Goal: Check status: Check status

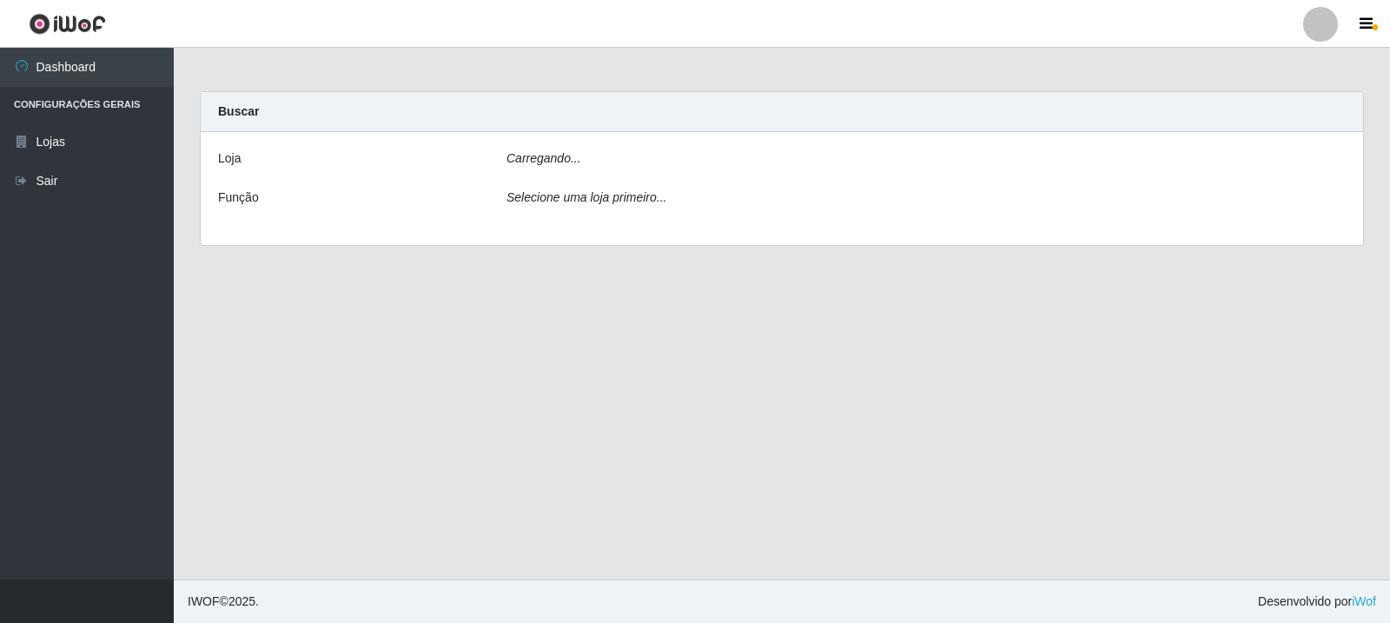
click at [646, 157] on div "Carregando..." at bounding box center [926, 161] width 865 height 25
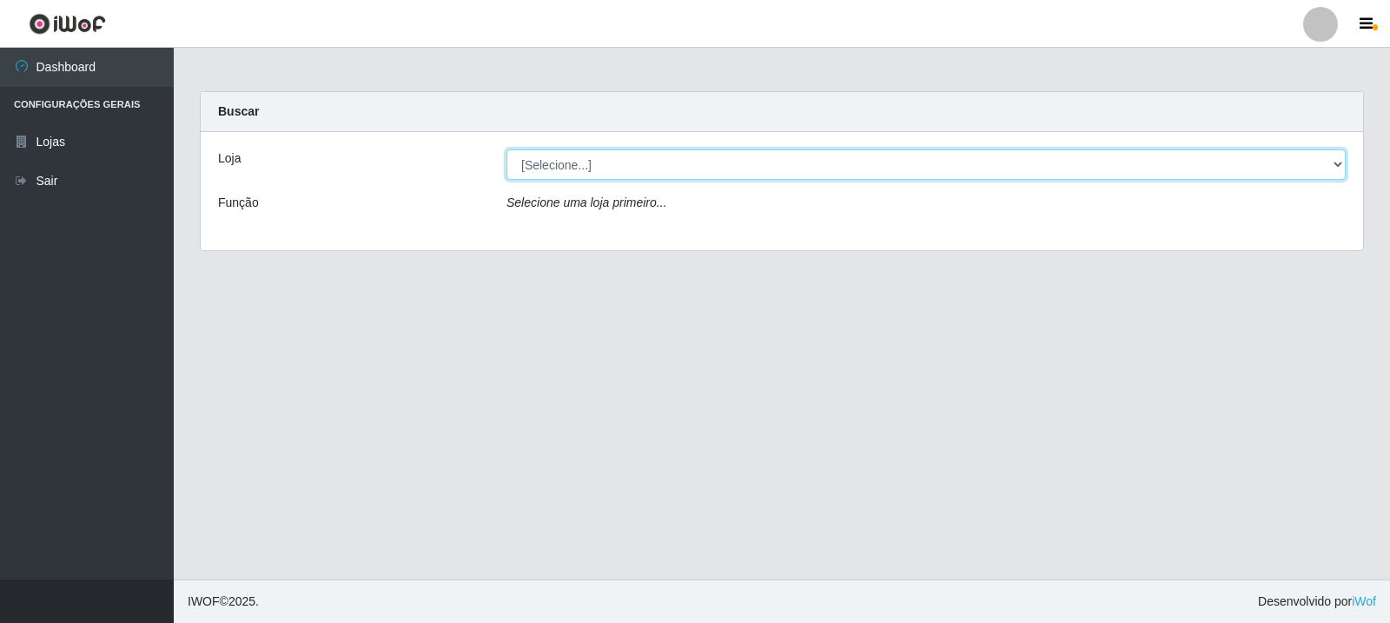
click at [657, 169] on select "[Selecione...] Rede Compras Supermercados - LOJA 3" at bounding box center [926, 164] width 839 height 30
select select "162"
click at [507, 149] on select "[Selecione...] Rede Compras Supermercados - LOJA 3" at bounding box center [926, 164] width 839 height 30
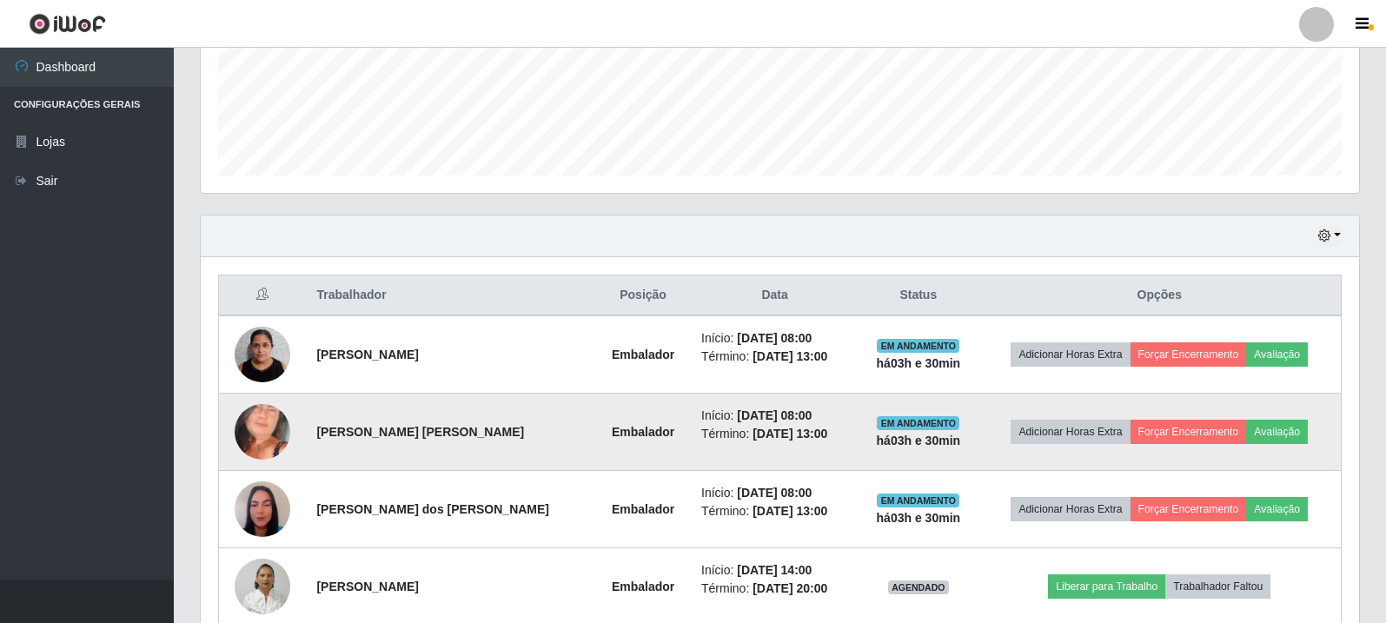
scroll to position [608, 0]
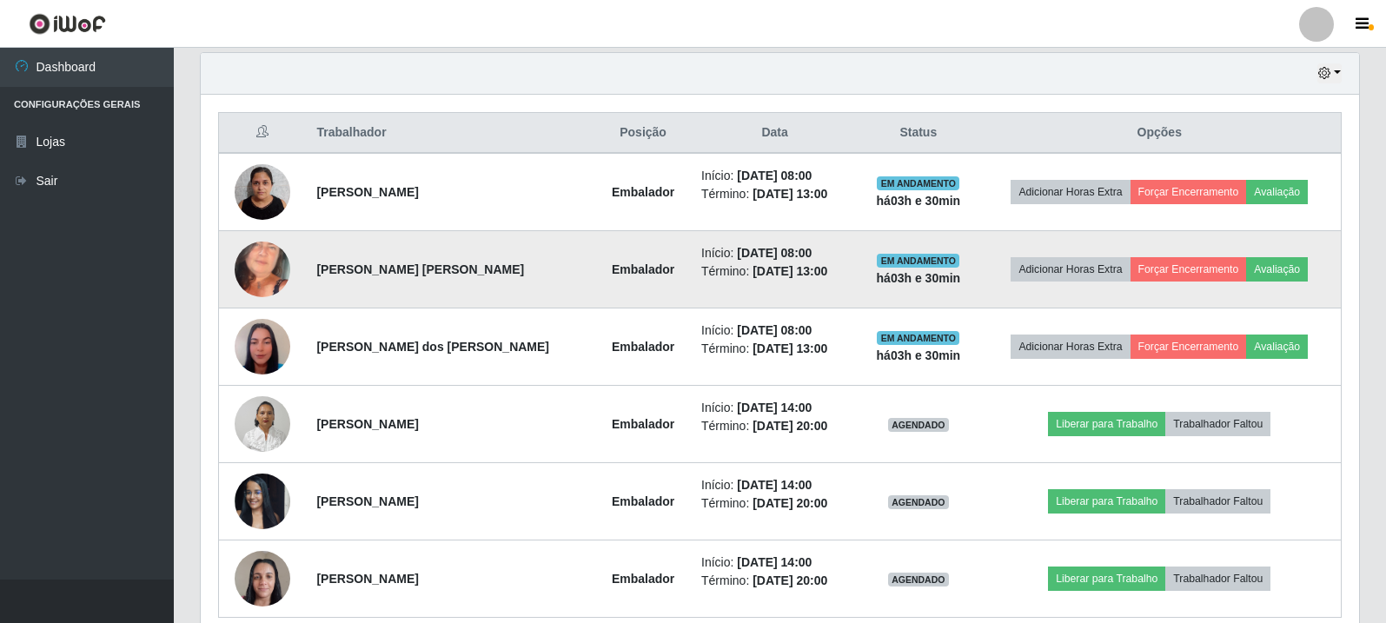
click at [251, 282] on img at bounding box center [263, 269] width 56 height 121
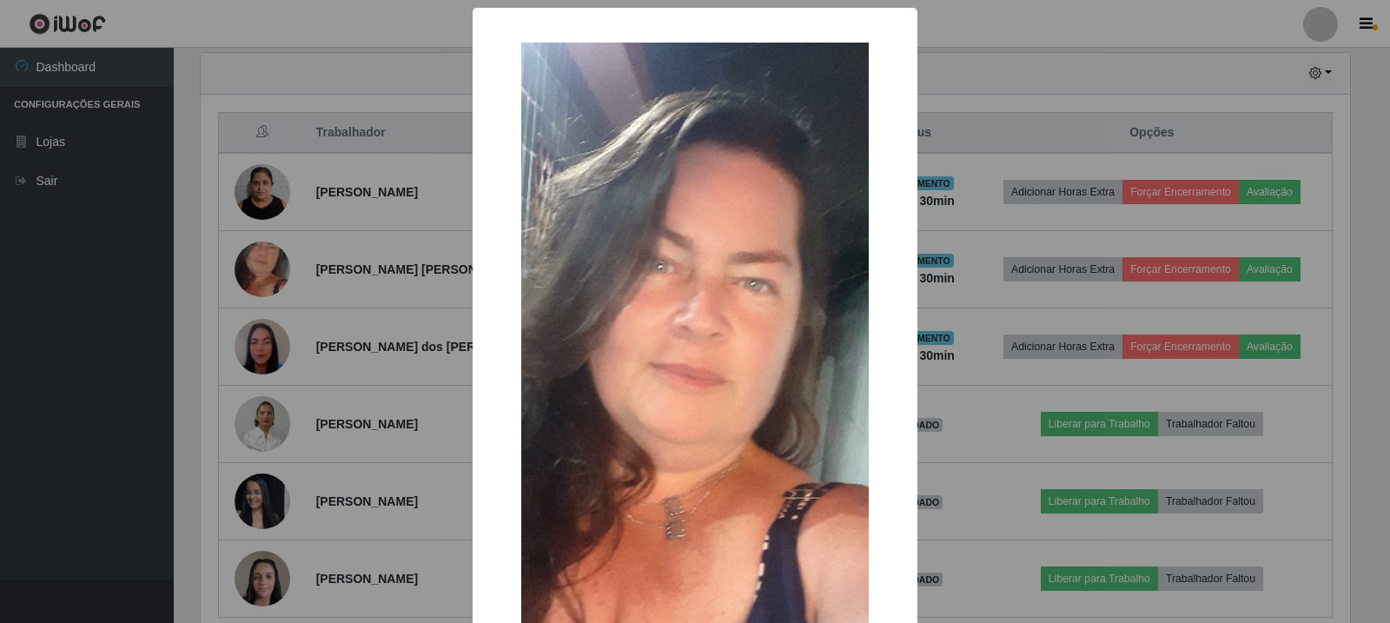
click at [268, 268] on div "× OK Cancel" at bounding box center [695, 311] width 1390 height 623
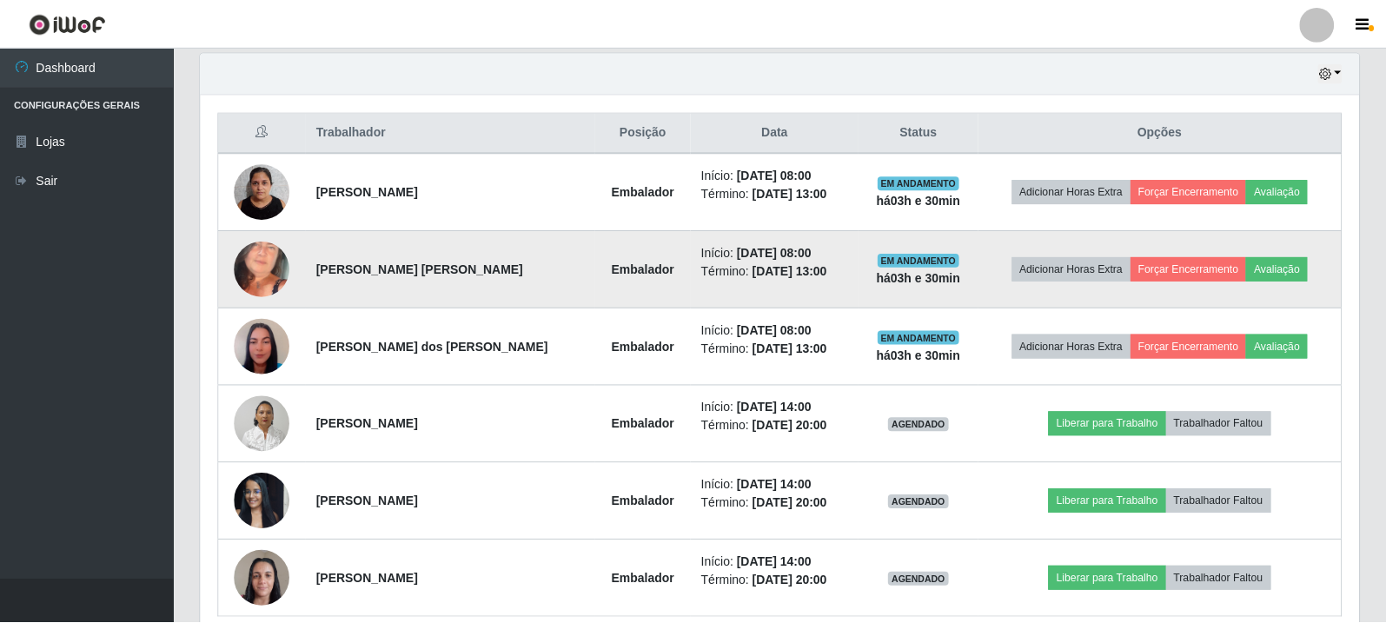
scroll to position [361, 1158]
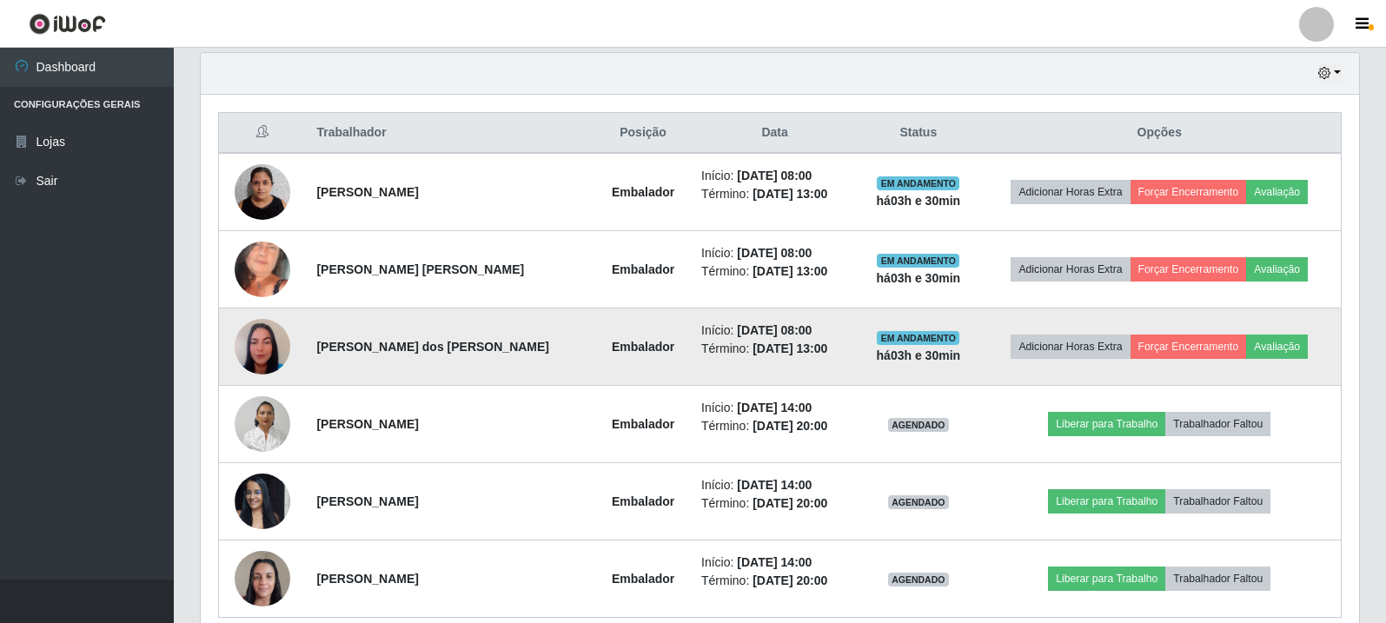
click at [277, 342] on img at bounding box center [263, 346] width 56 height 99
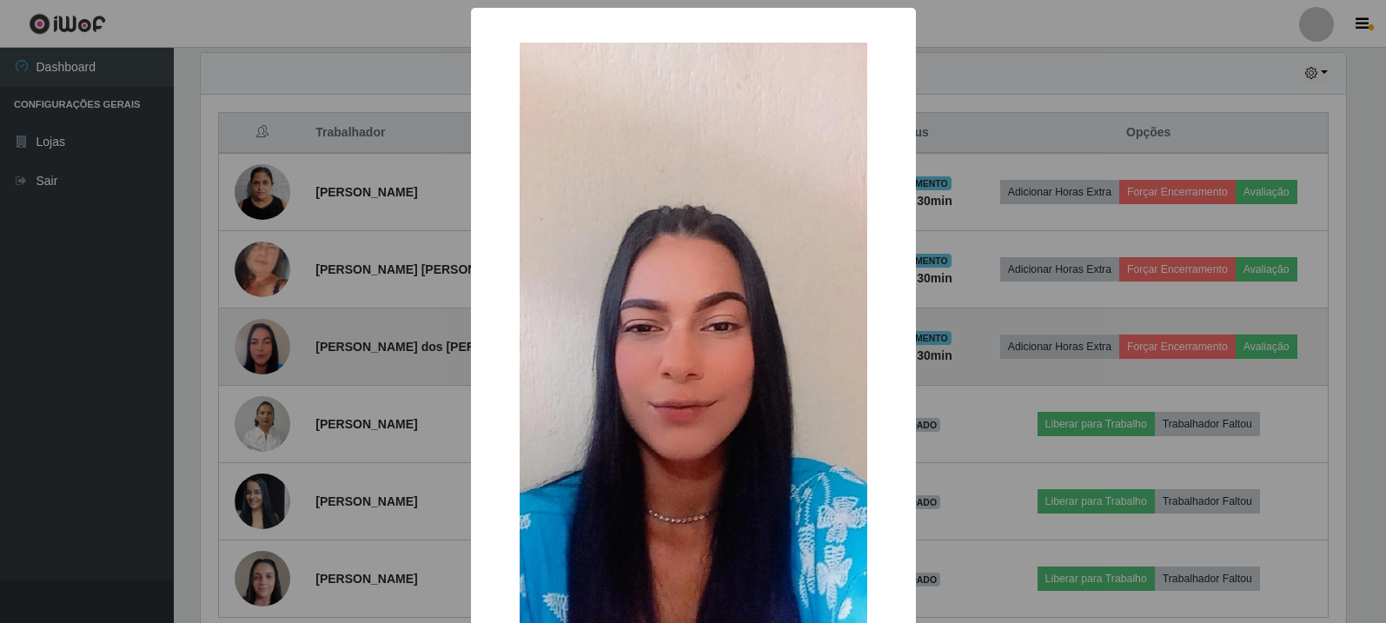
scroll to position [361, 1150]
click at [277, 342] on div "× OK Cancel" at bounding box center [695, 311] width 1390 height 623
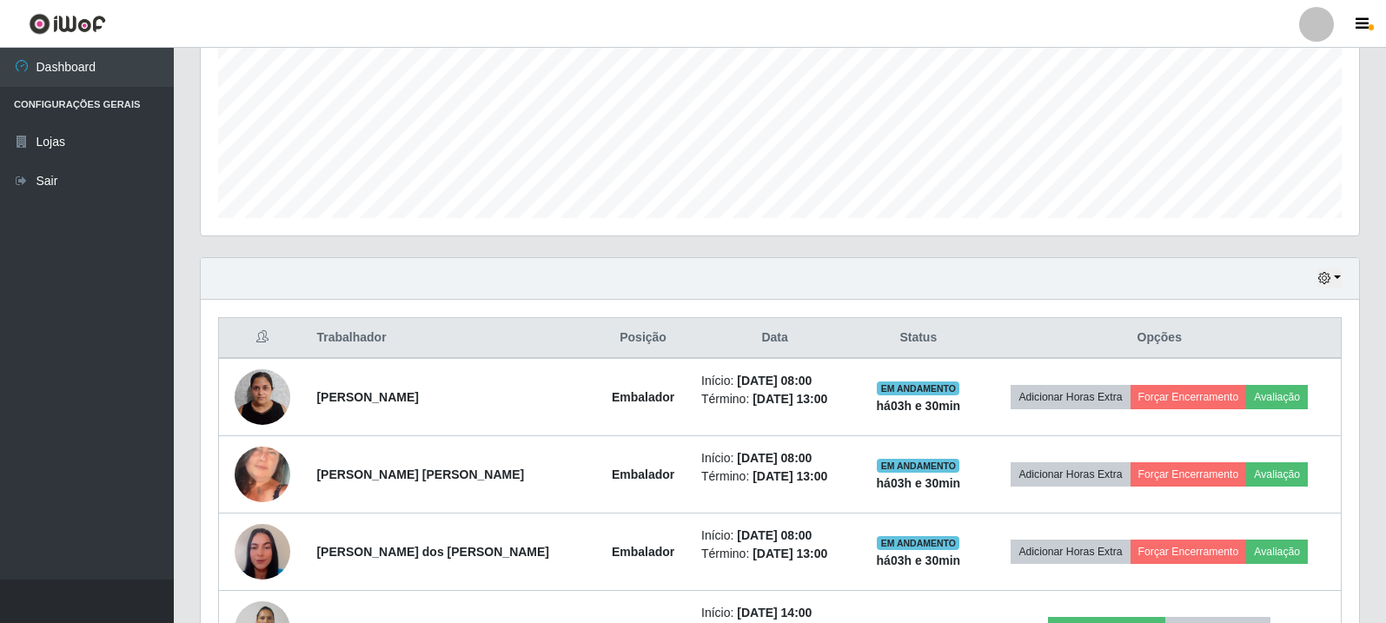
scroll to position [434, 0]
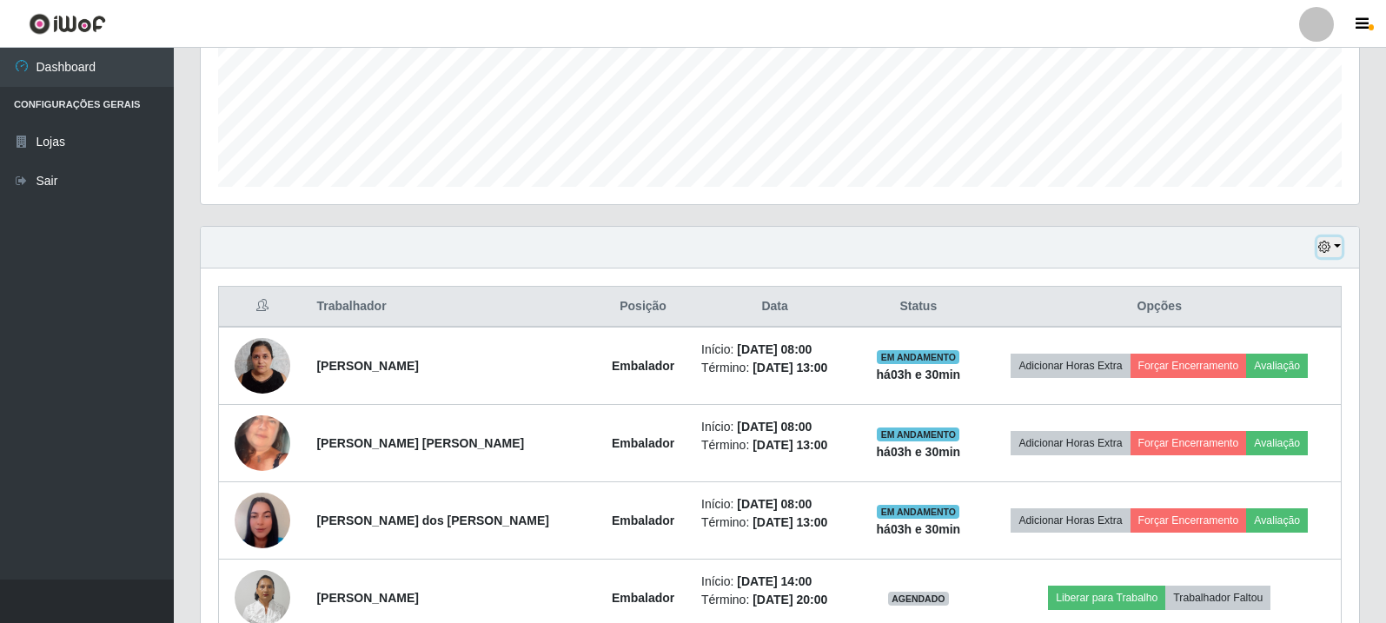
click at [1327, 242] on icon "button" at bounding box center [1324, 247] width 12 height 12
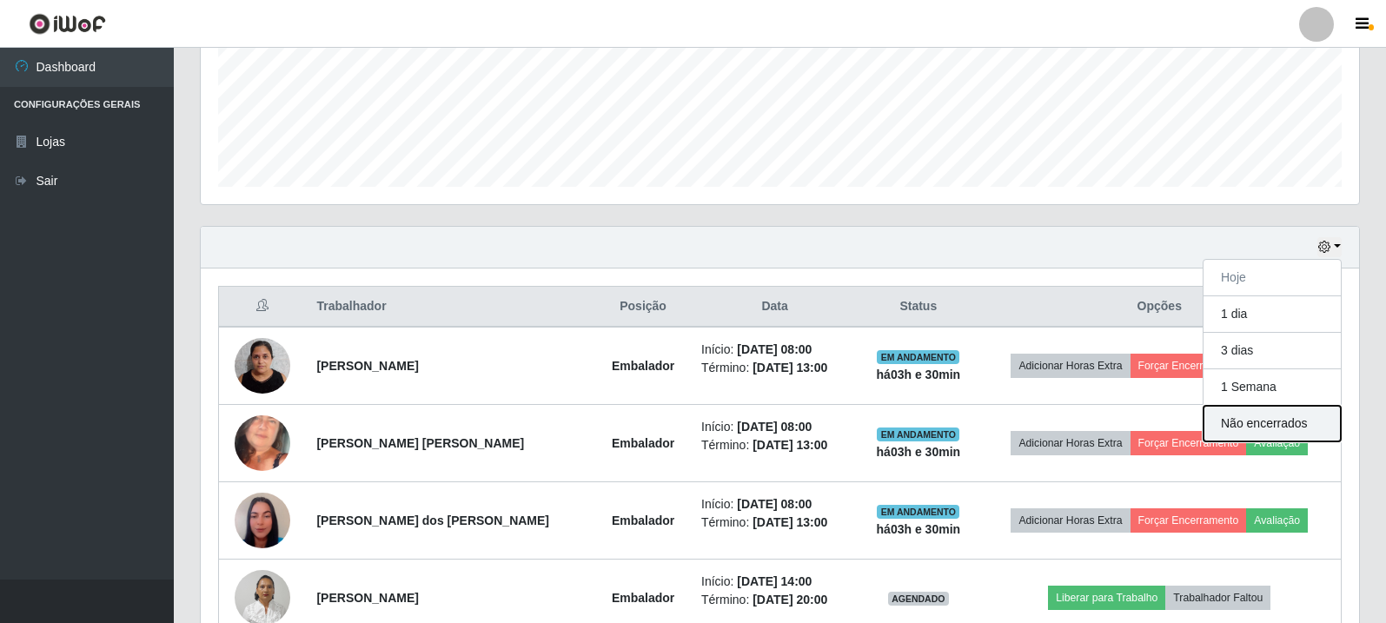
click at [1278, 410] on button "Não encerrados" at bounding box center [1271, 424] width 137 height 36
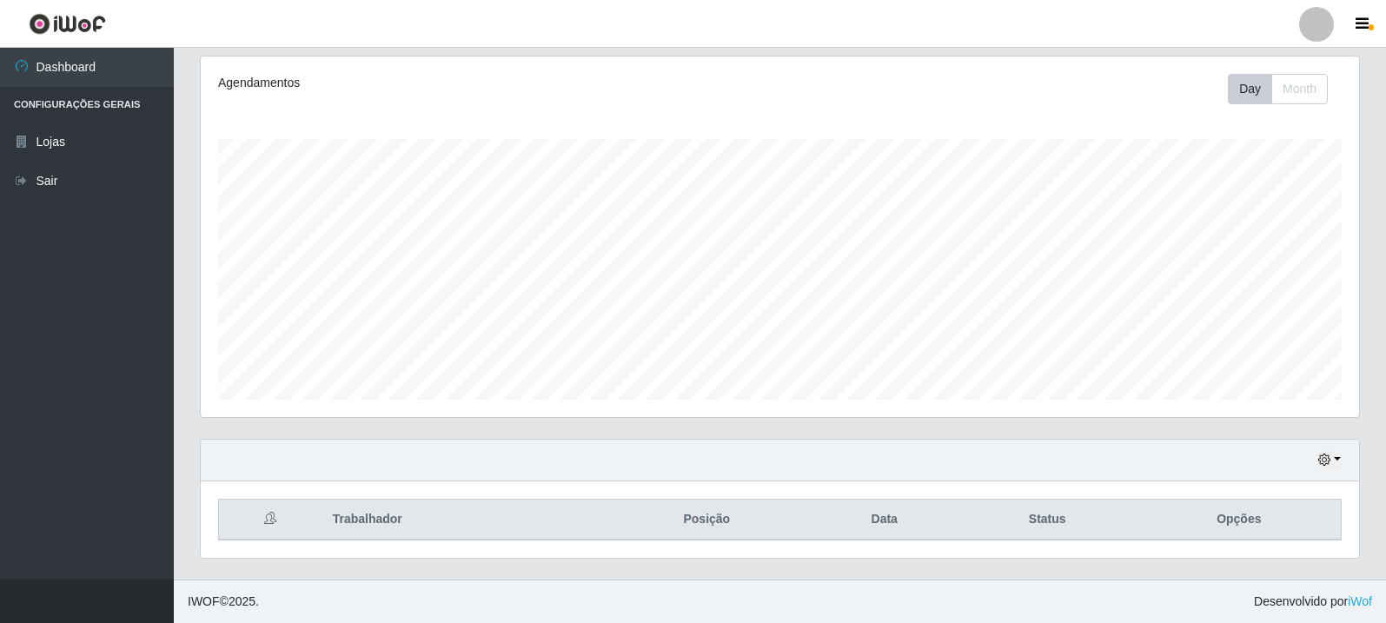
click at [1328, 473] on div "Hoje 1 dia 3 dias 1 Semana Não encerrados" at bounding box center [780, 461] width 1158 height 42
click at [1335, 458] on button "button" at bounding box center [1329, 460] width 24 height 20
click at [1282, 394] on button "1 Semana" at bounding box center [1271, 395] width 137 height 36
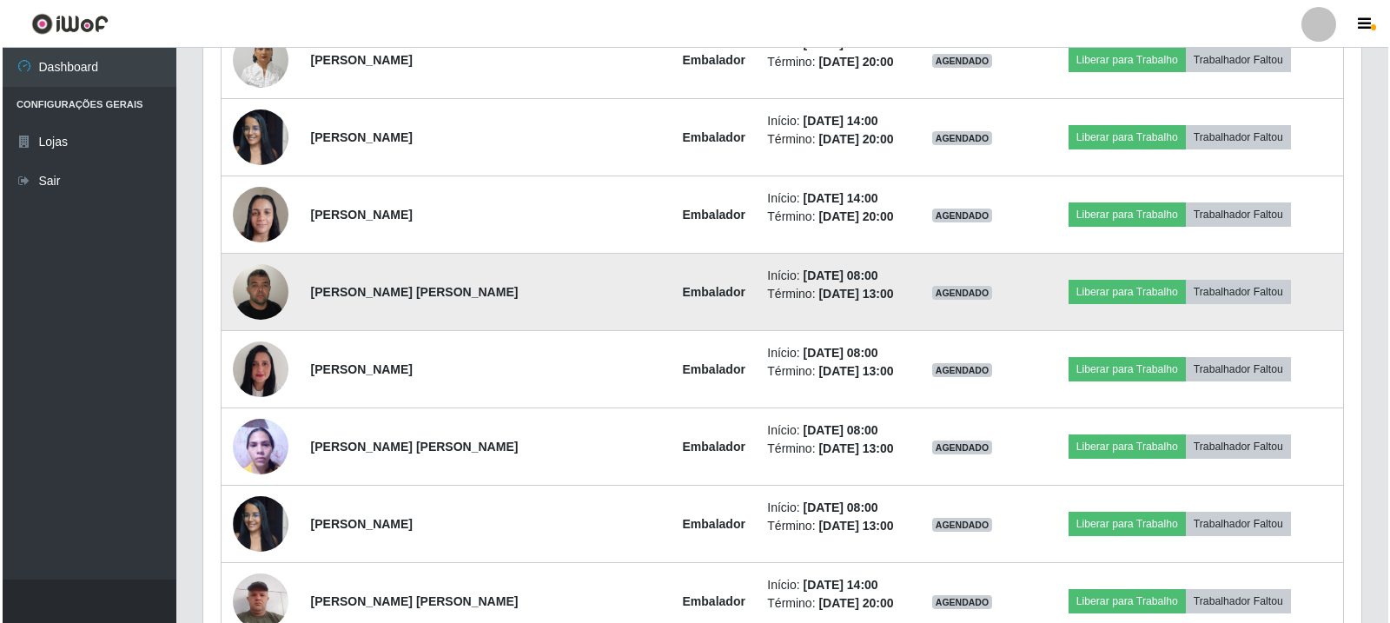
scroll to position [1004, 0]
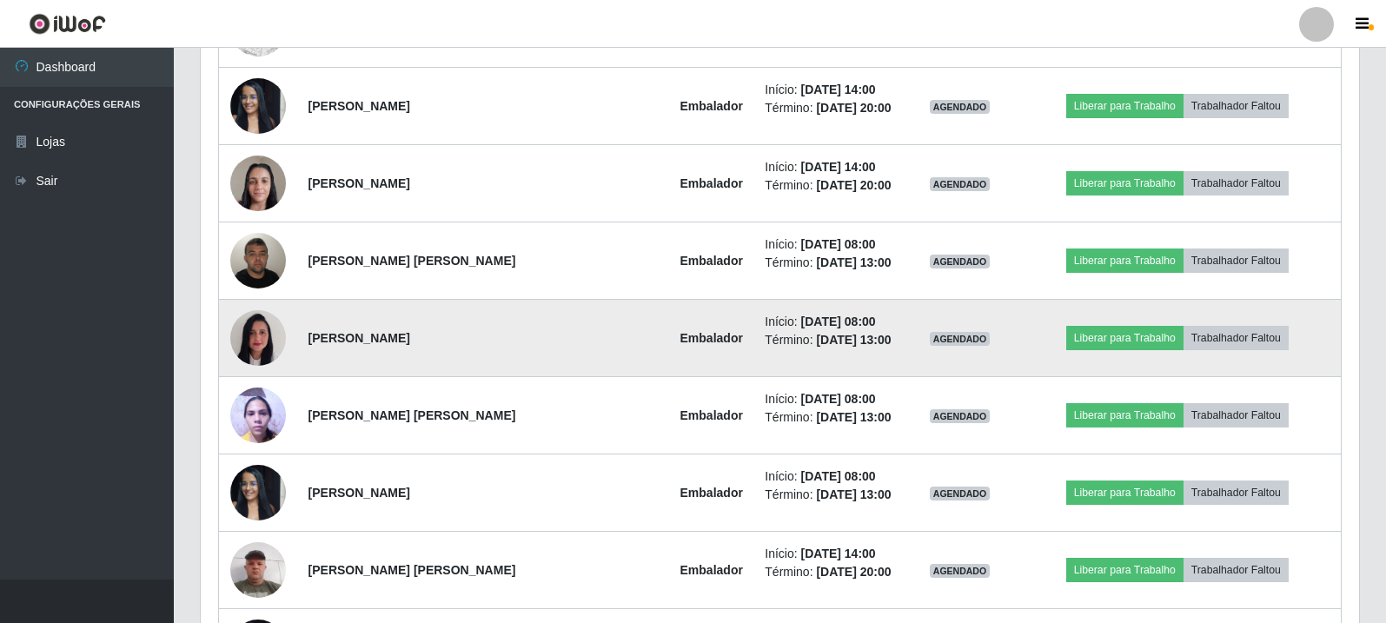
click at [243, 348] on img at bounding box center [258, 339] width 56 height 74
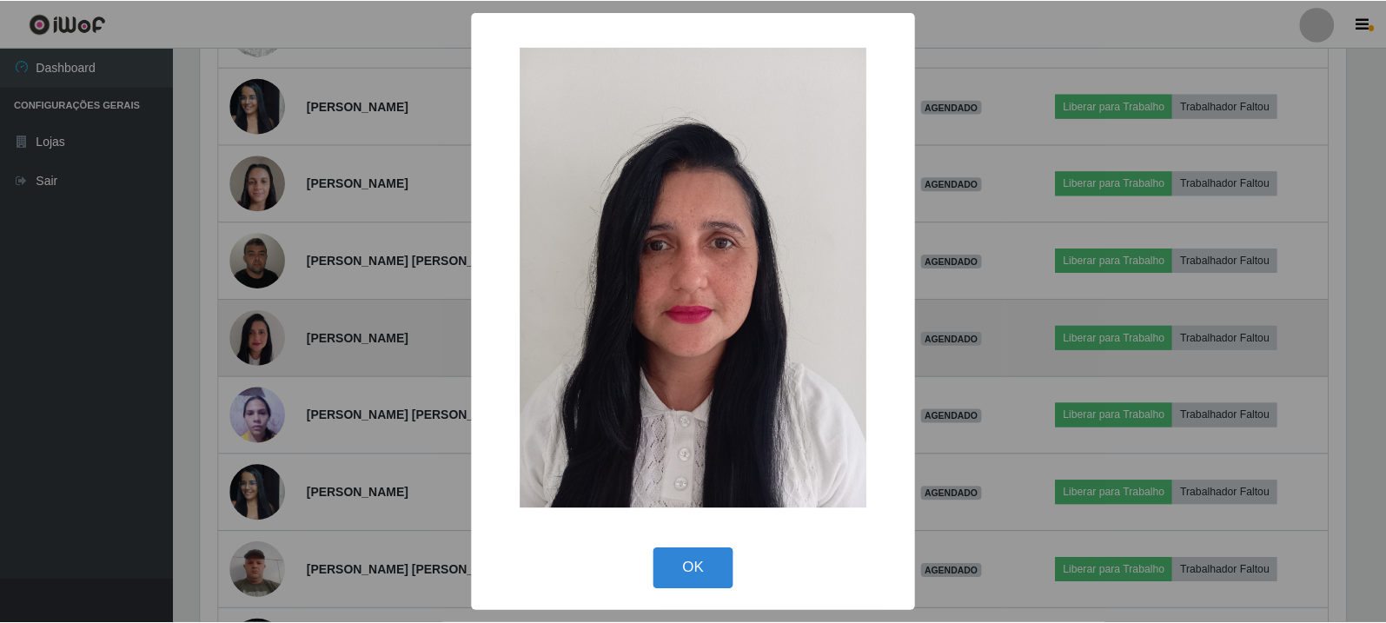
scroll to position [361, 1150]
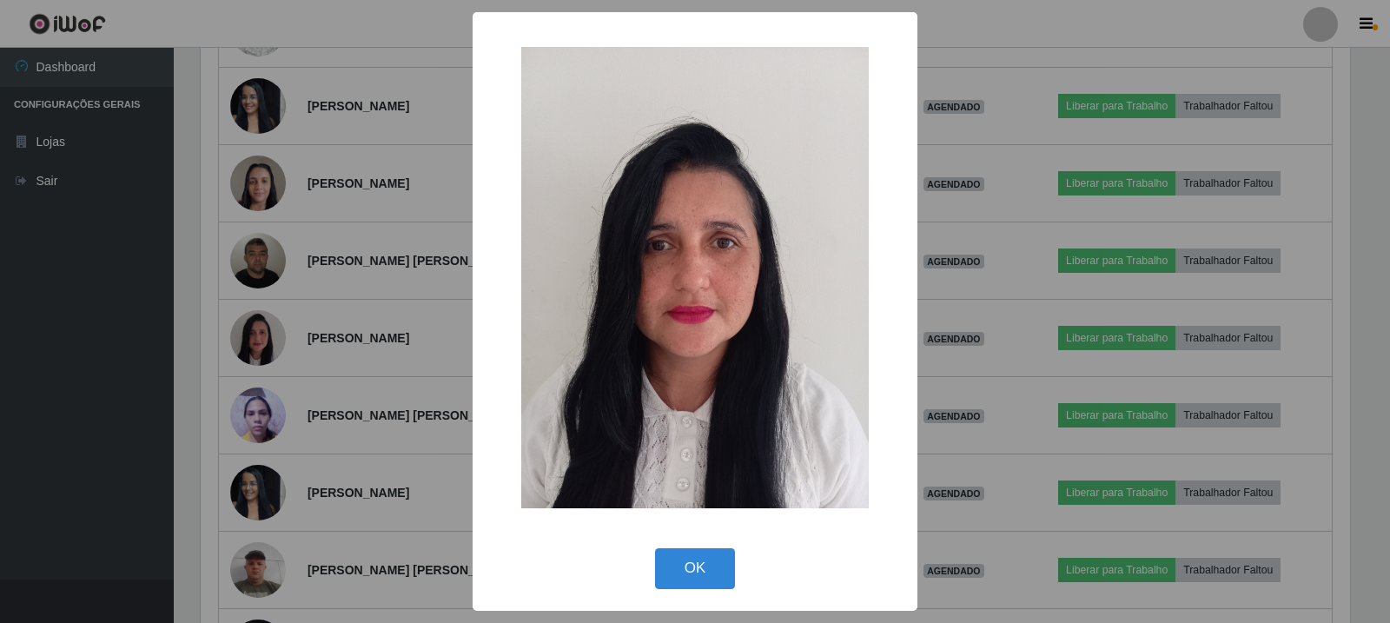
click at [251, 345] on div "× OK Cancel" at bounding box center [695, 311] width 1390 height 623
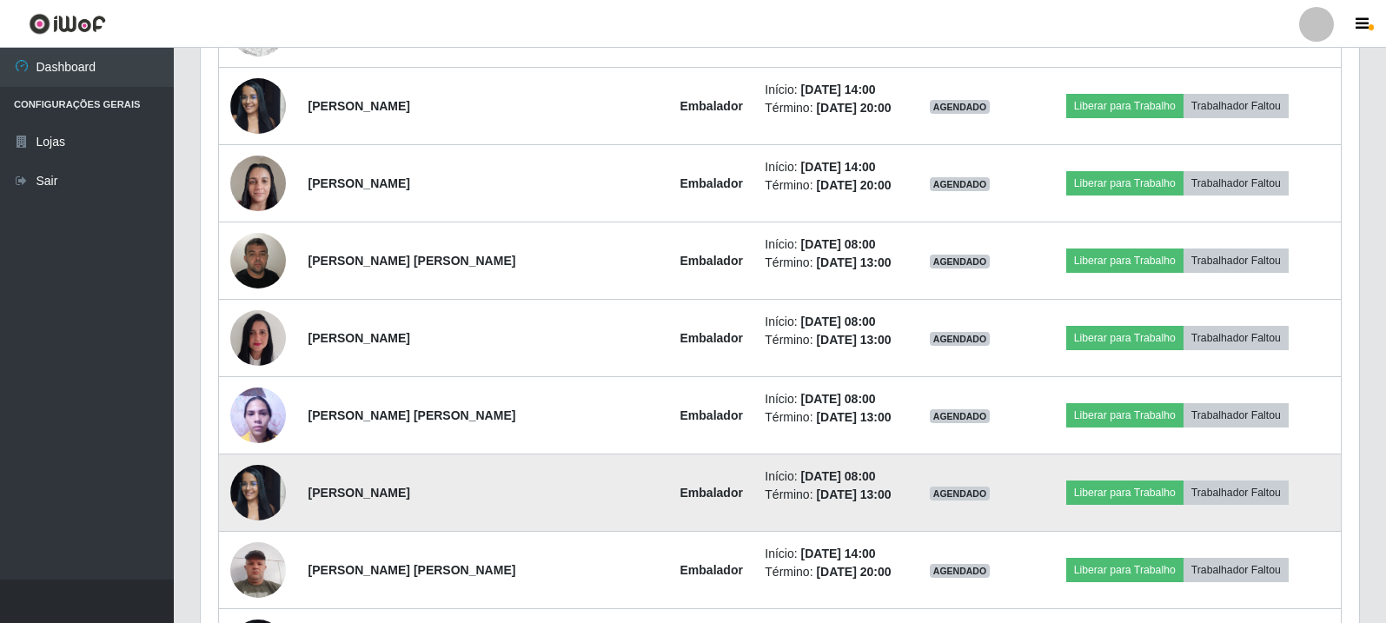
scroll to position [361, 1158]
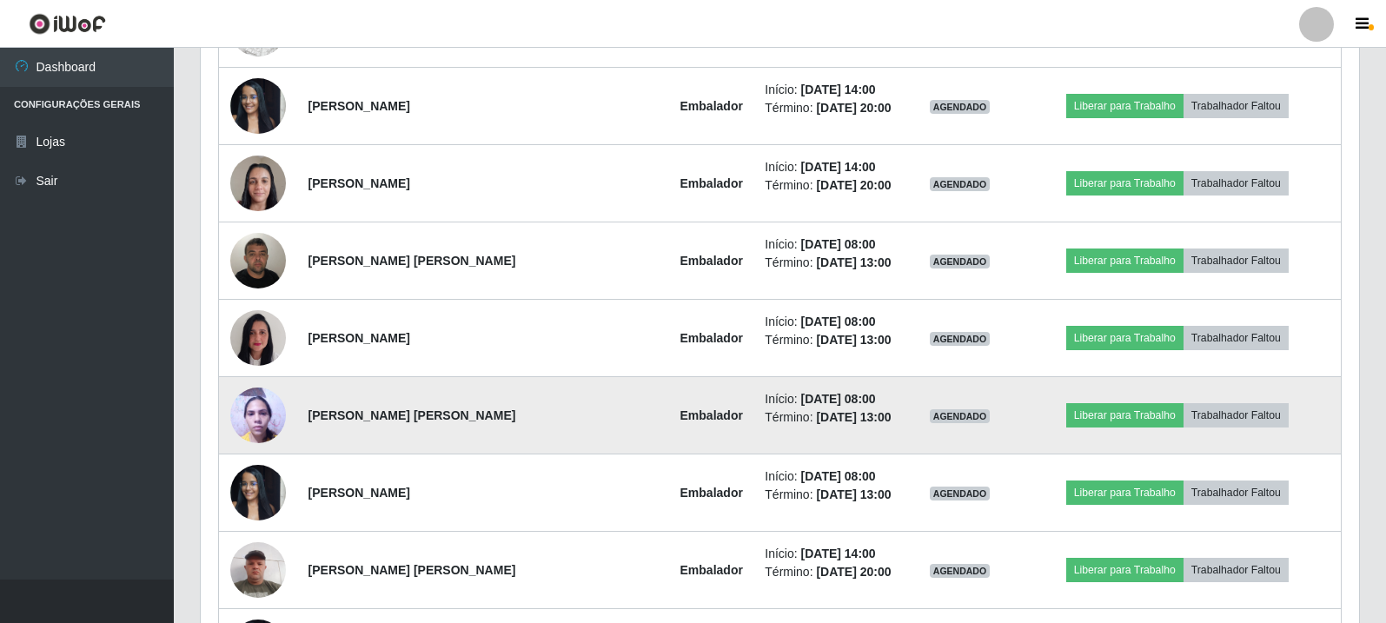
click at [282, 417] on img at bounding box center [258, 415] width 56 height 74
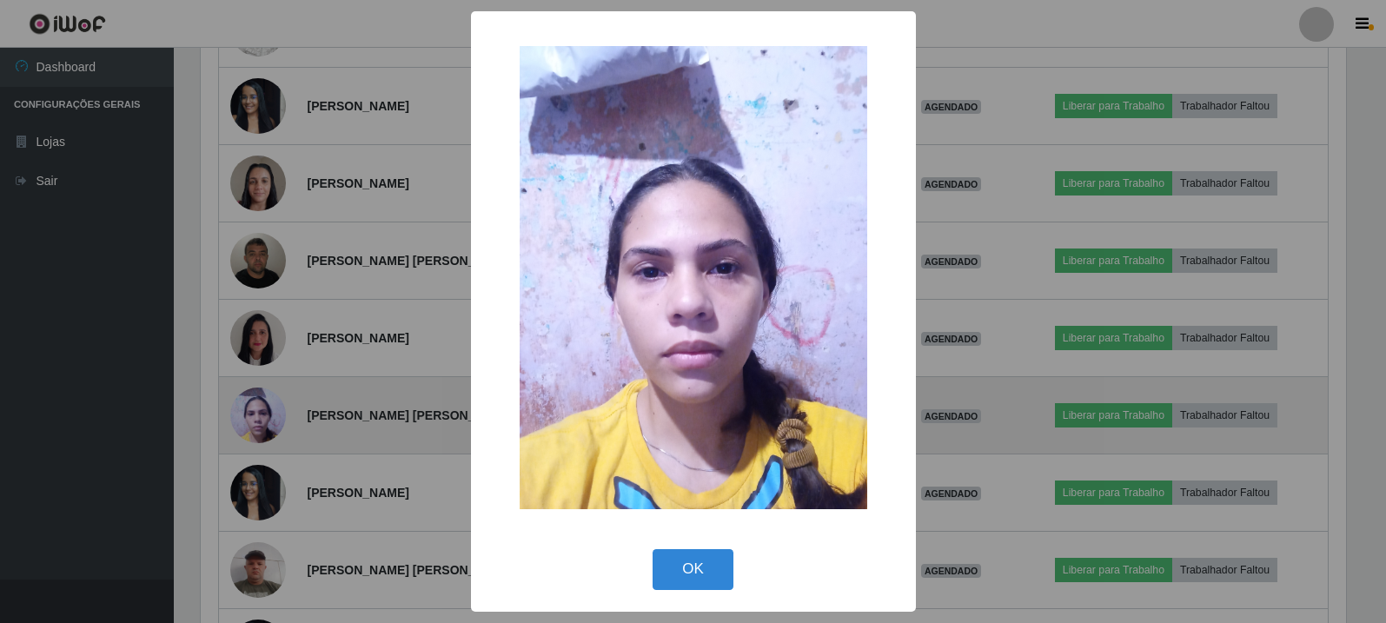
scroll to position [361, 1150]
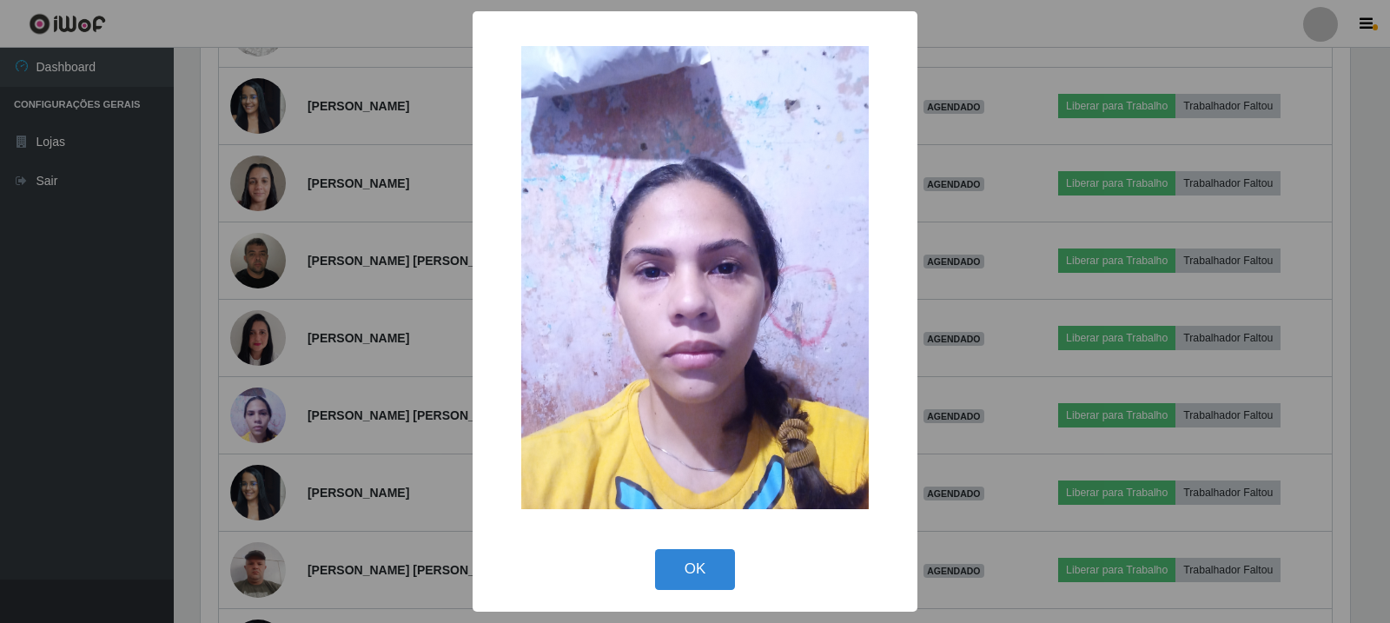
click at [285, 417] on div "× OK Cancel" at bounding box center [695, 311] width 1390 height 623
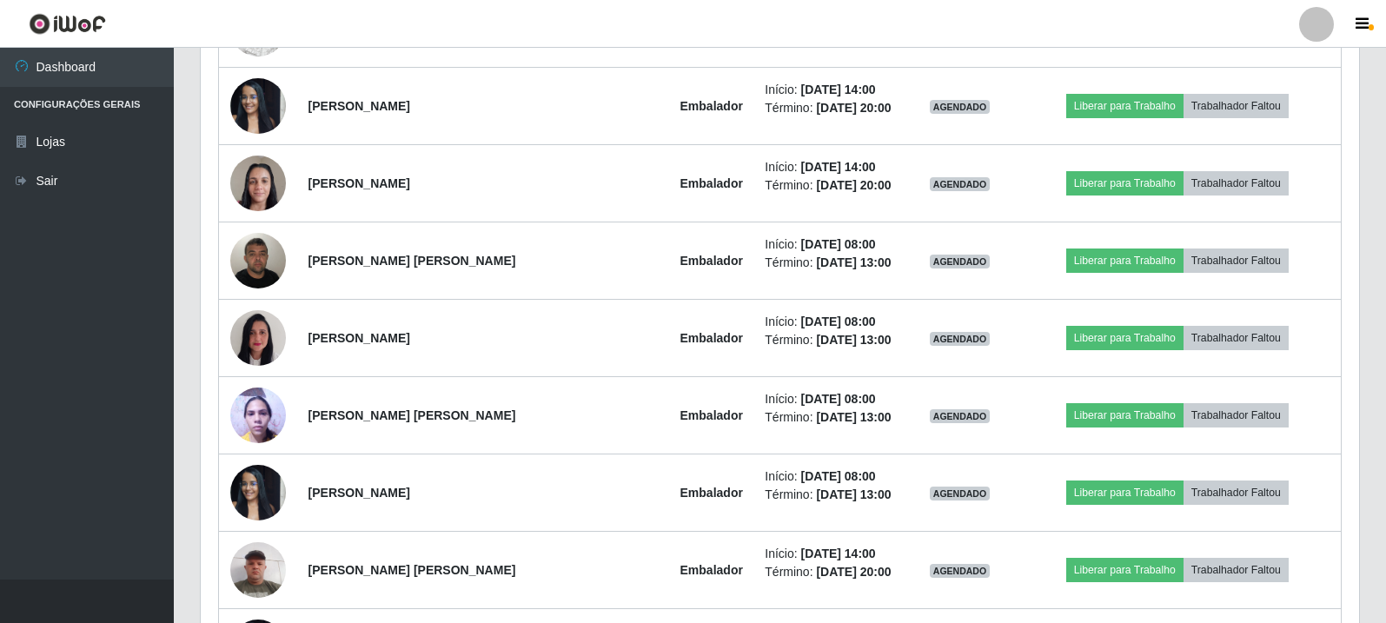
scroll to position [0, 0]
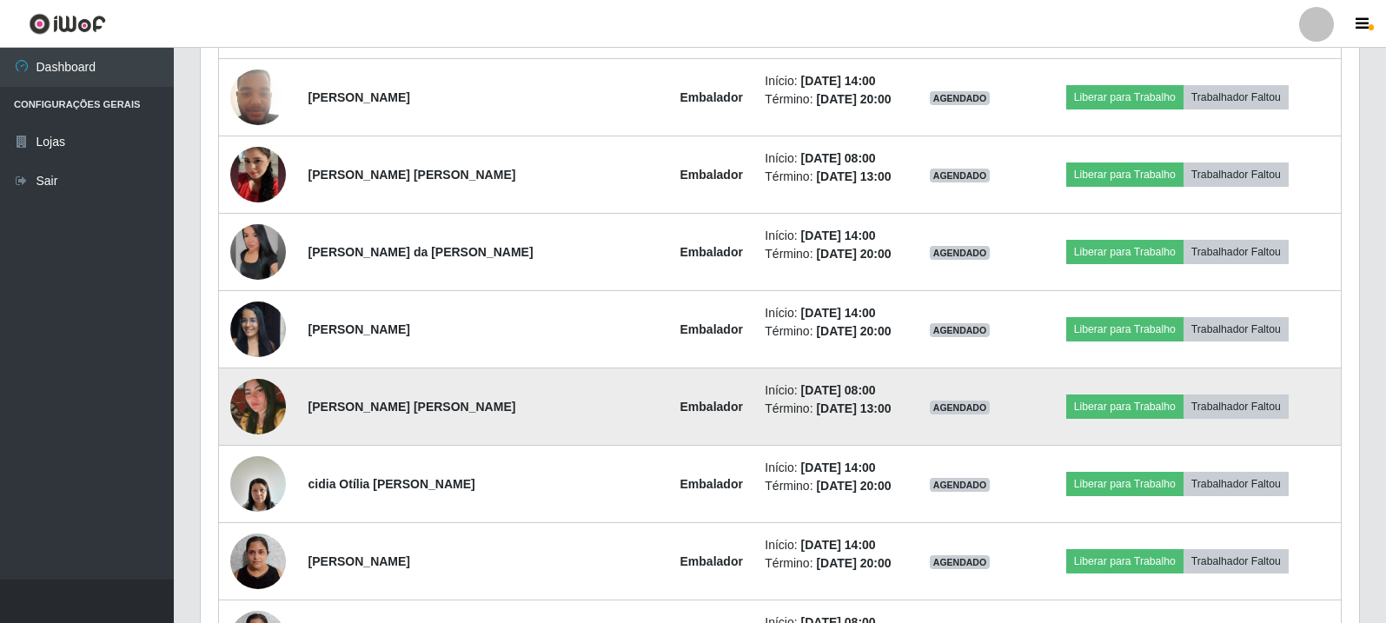
click at [280, 415] on img at bounding box center [258, 406] width 56 height 83
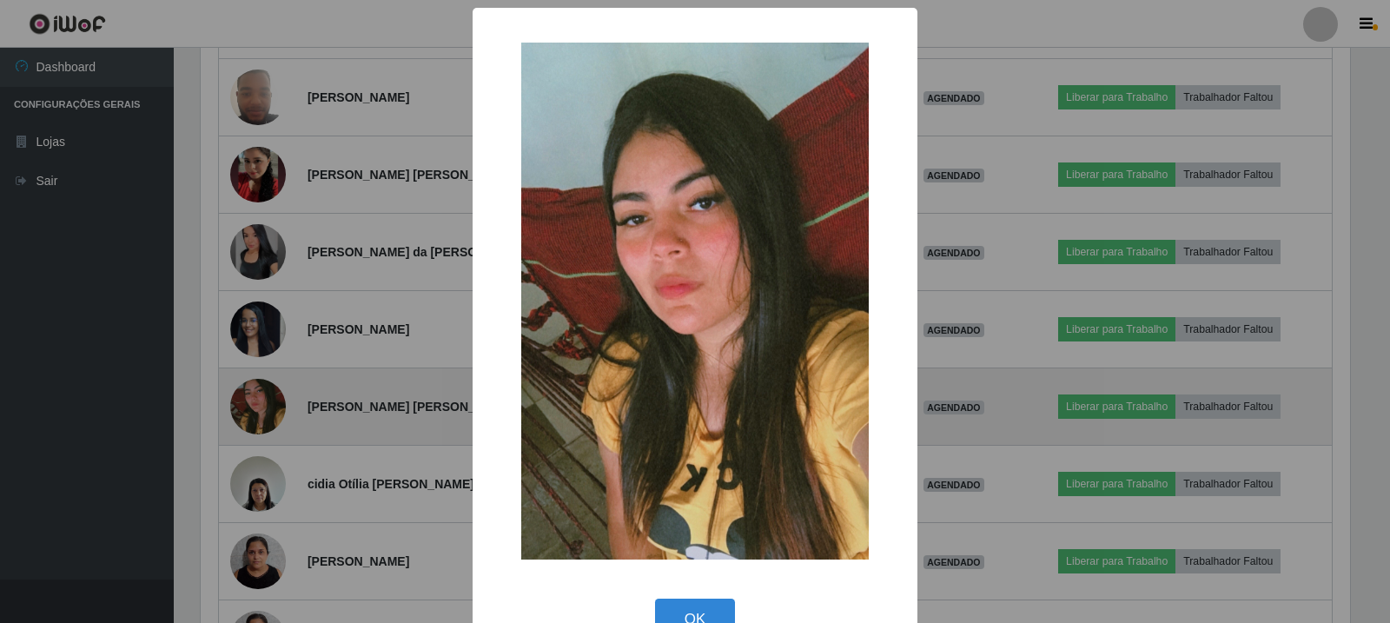
click at [280, 415] on div "× OK Cancel" at bounding box center [695, 311] width 1390 height 623
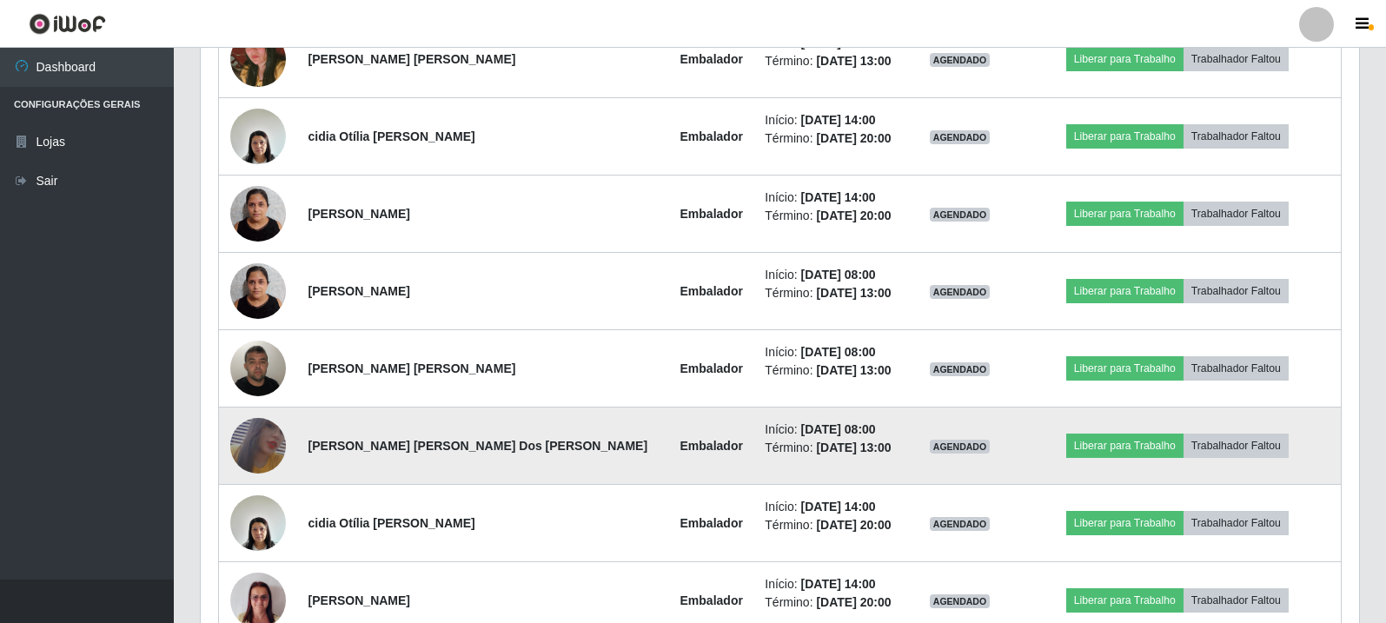
click at [279, 426] on img at bounding box center [258, 446] width 56 height 81
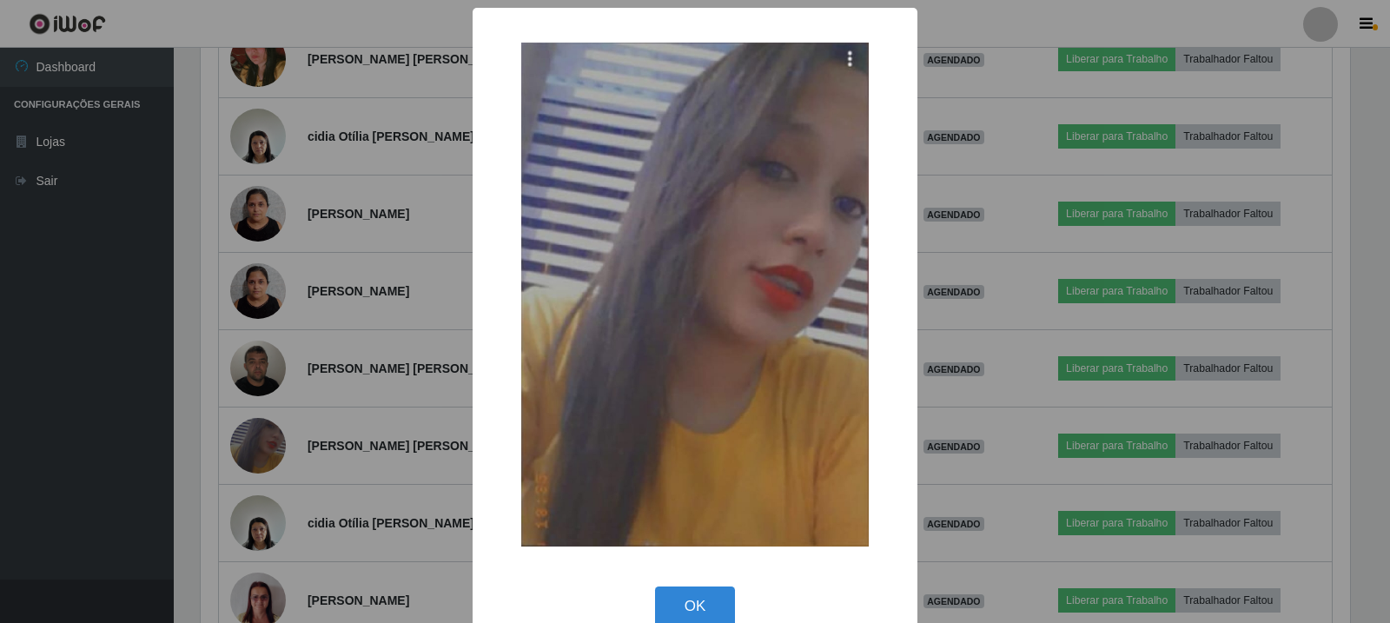
click at [288, 422] on div "× OK Cancel" at bounding box center [695, 311] width 1390 height 623
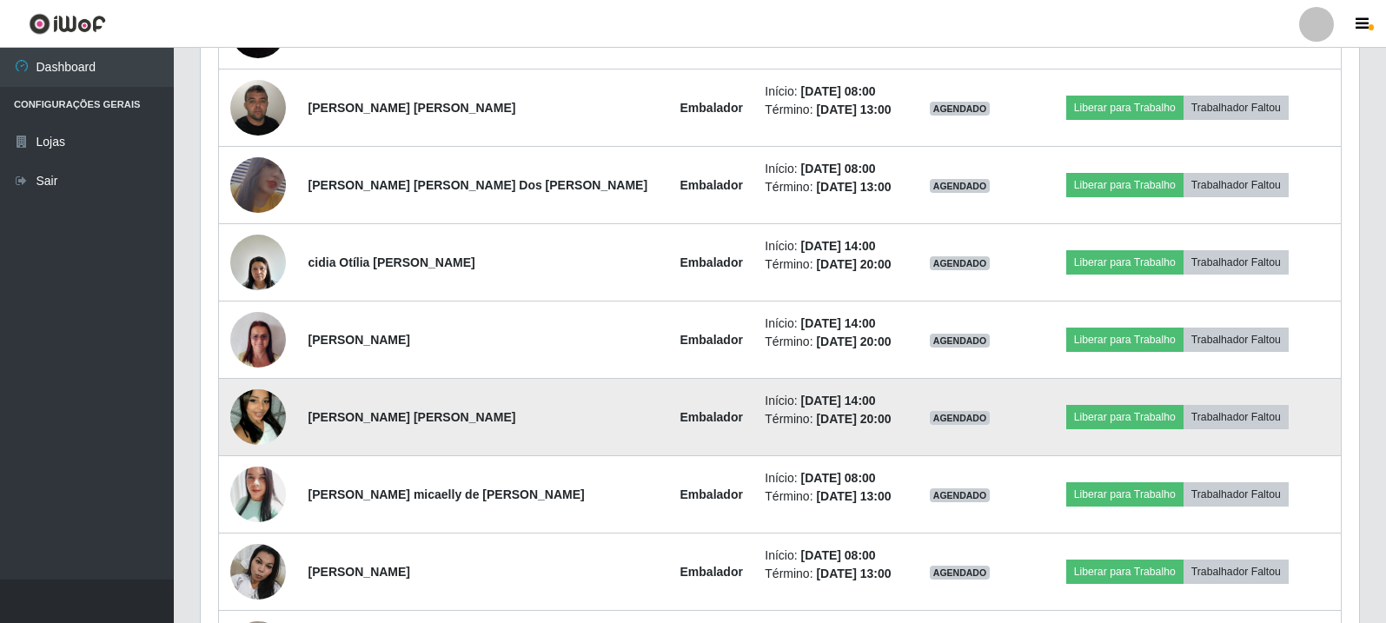
click at [281, 408] on img at bounding box center [258, 417] width 56 height 99
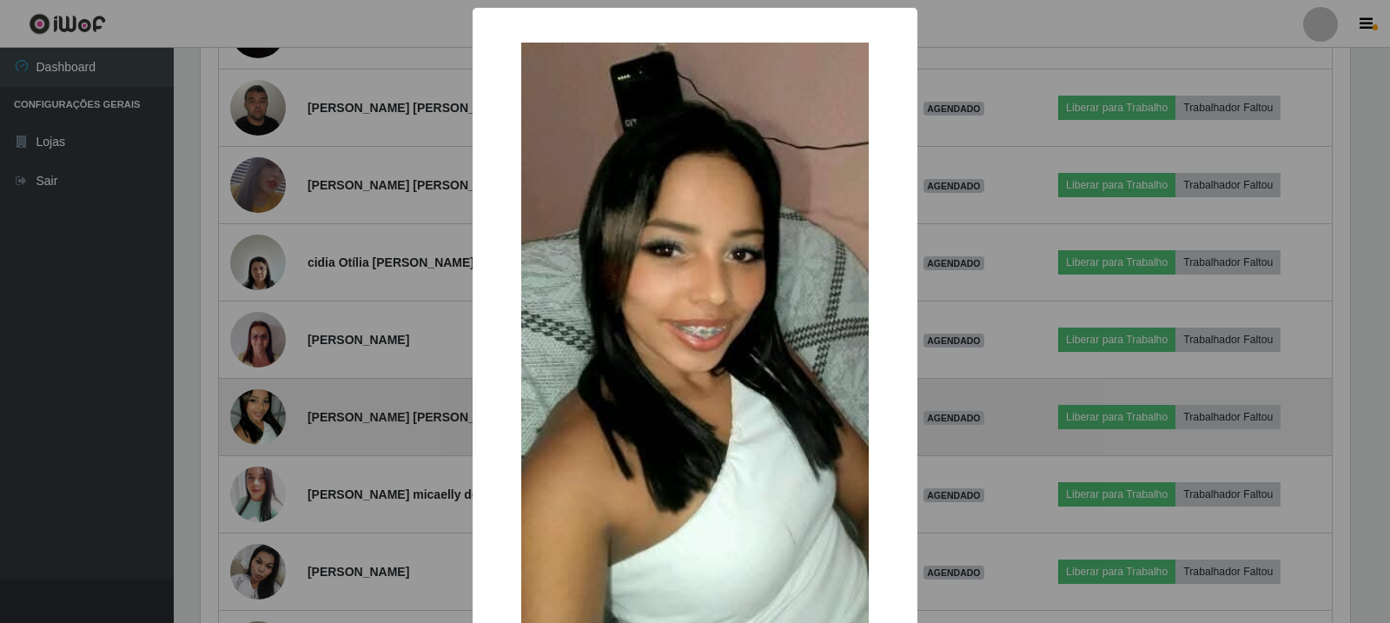
click at [281, 408] on div "× OK Cancel" at bounding box center [695, 311] width 1390 height 623
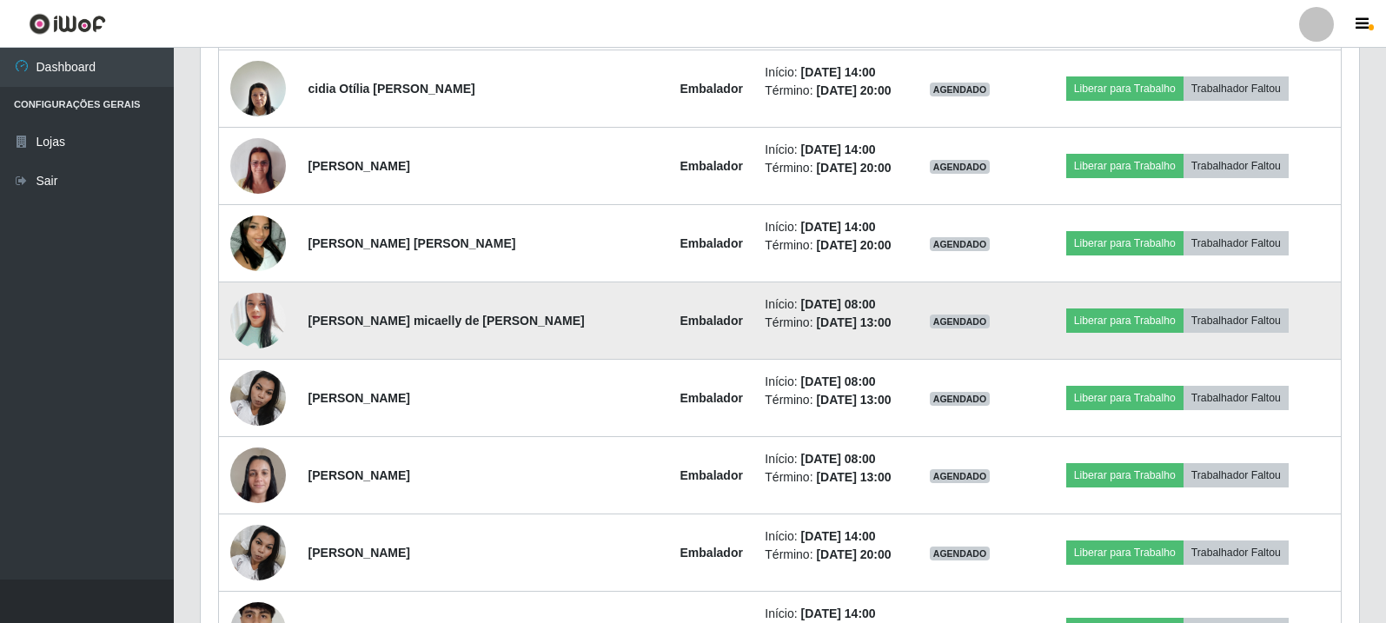
click at [271, 342] on img at bounding box center [258, 321] width 56 height 66
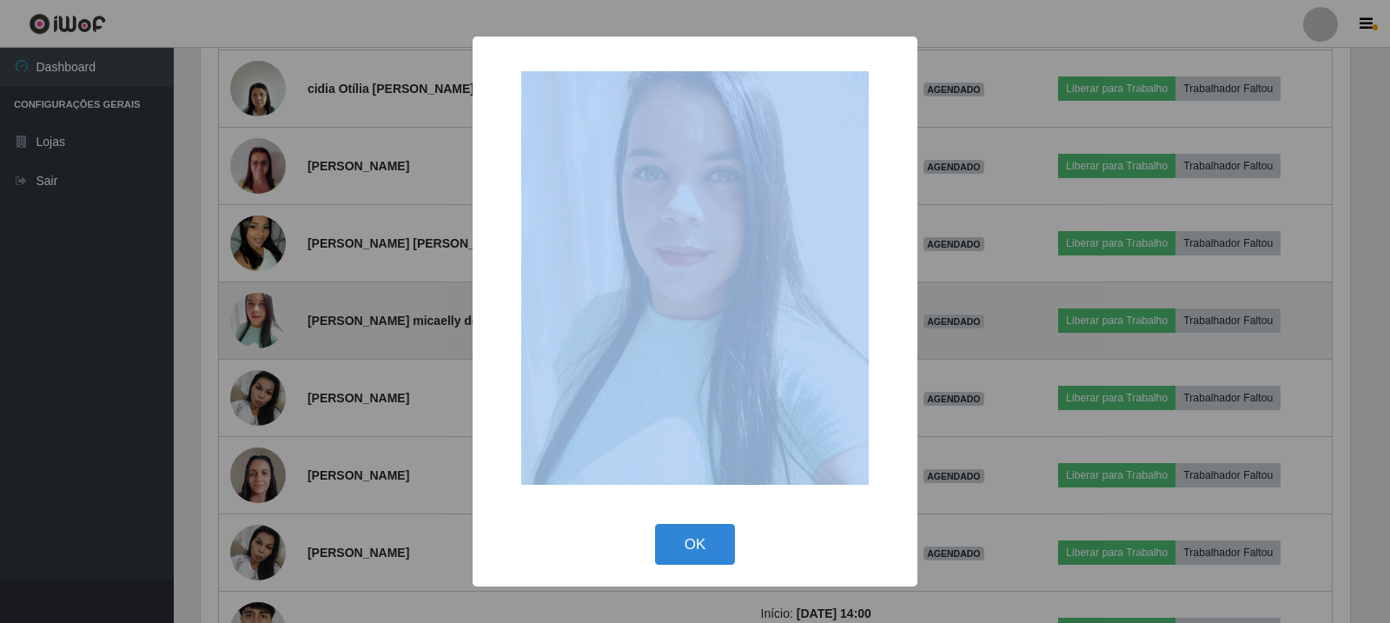
click at [271, 342] on div "× OK Cancel" at bounding box center [695, 311] width 1390 height 623
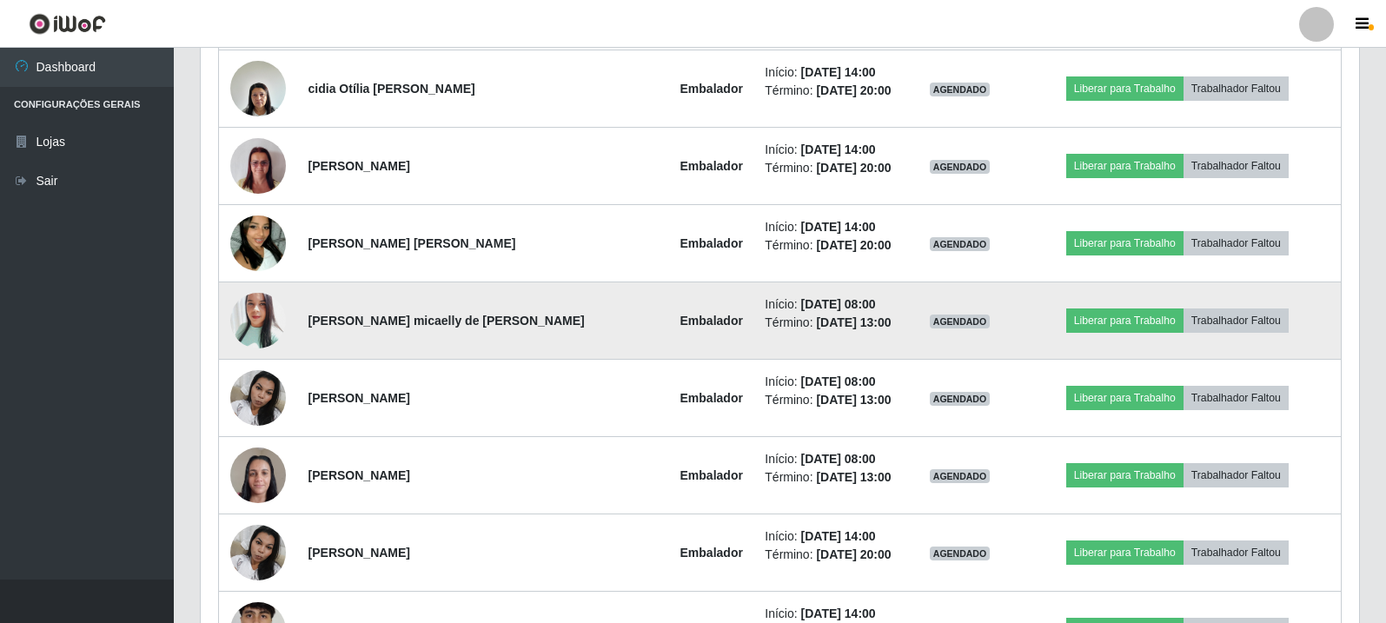
click at [255, 320] on img at bounding box center [258, 321] width 56 height 66
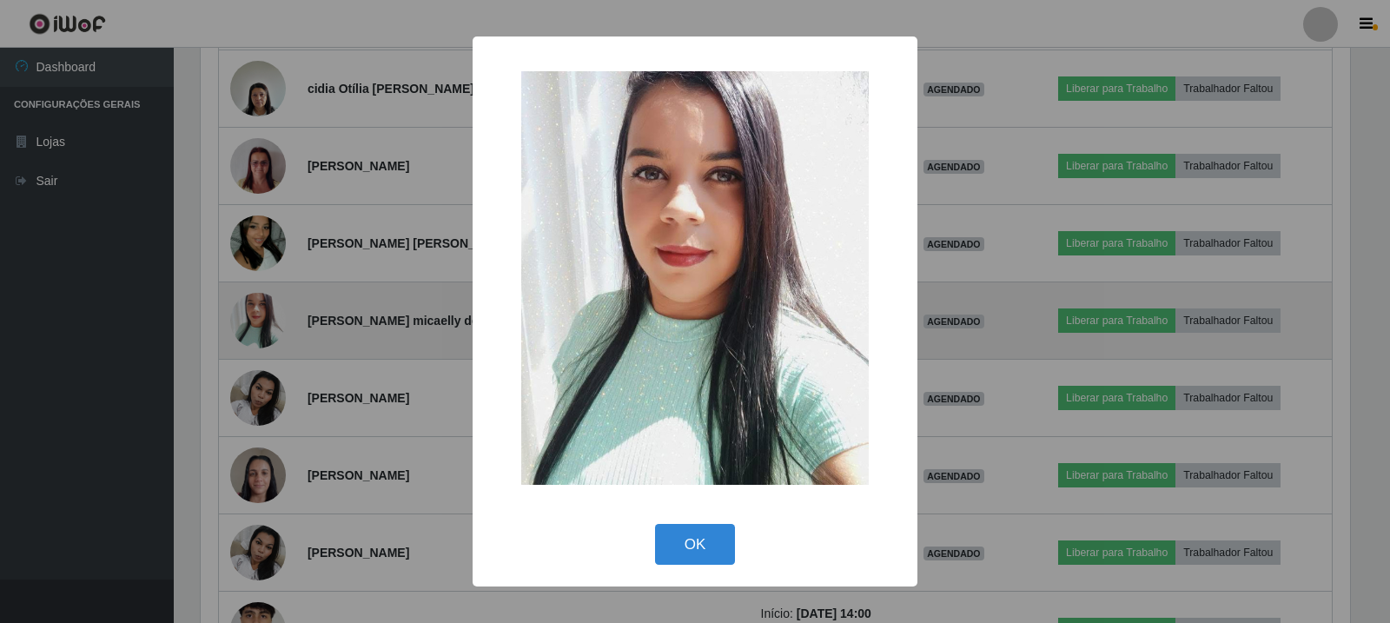
click at [255, 320] on div "× OK Cancel" at bounding box center [695, 311] width 1390 height 623
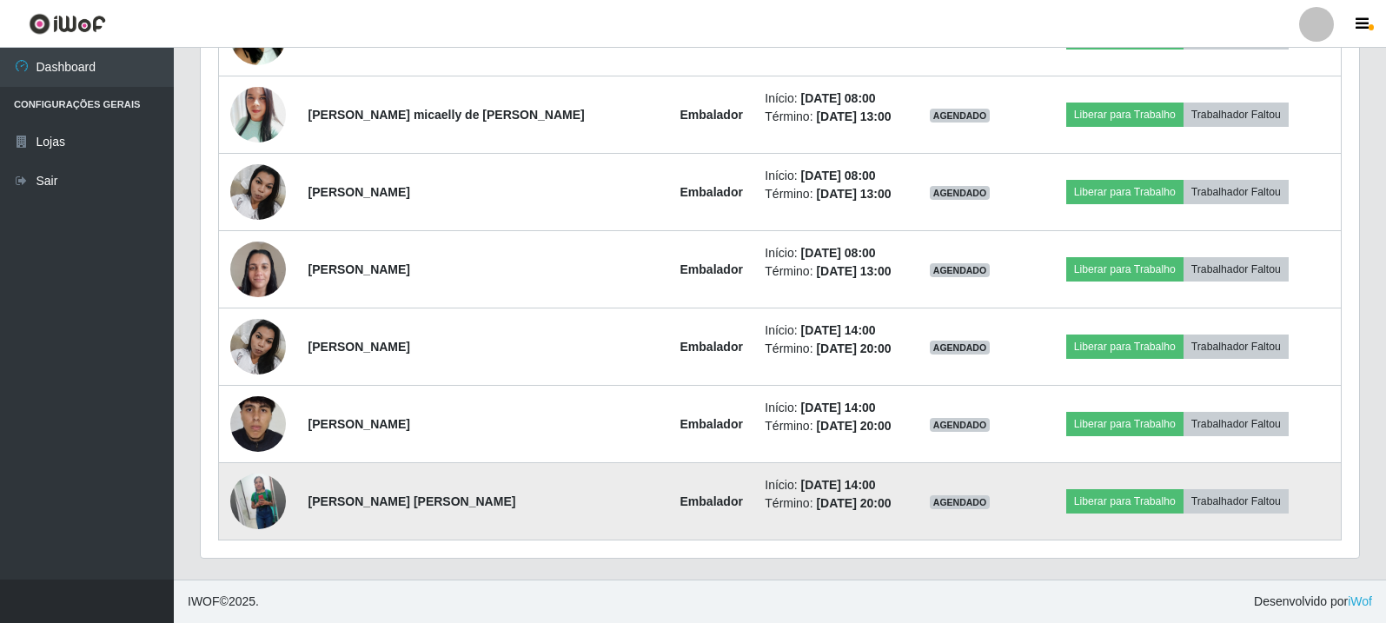
click at [275, 507] on img at bounding box center [258, 502] width 56 height 70
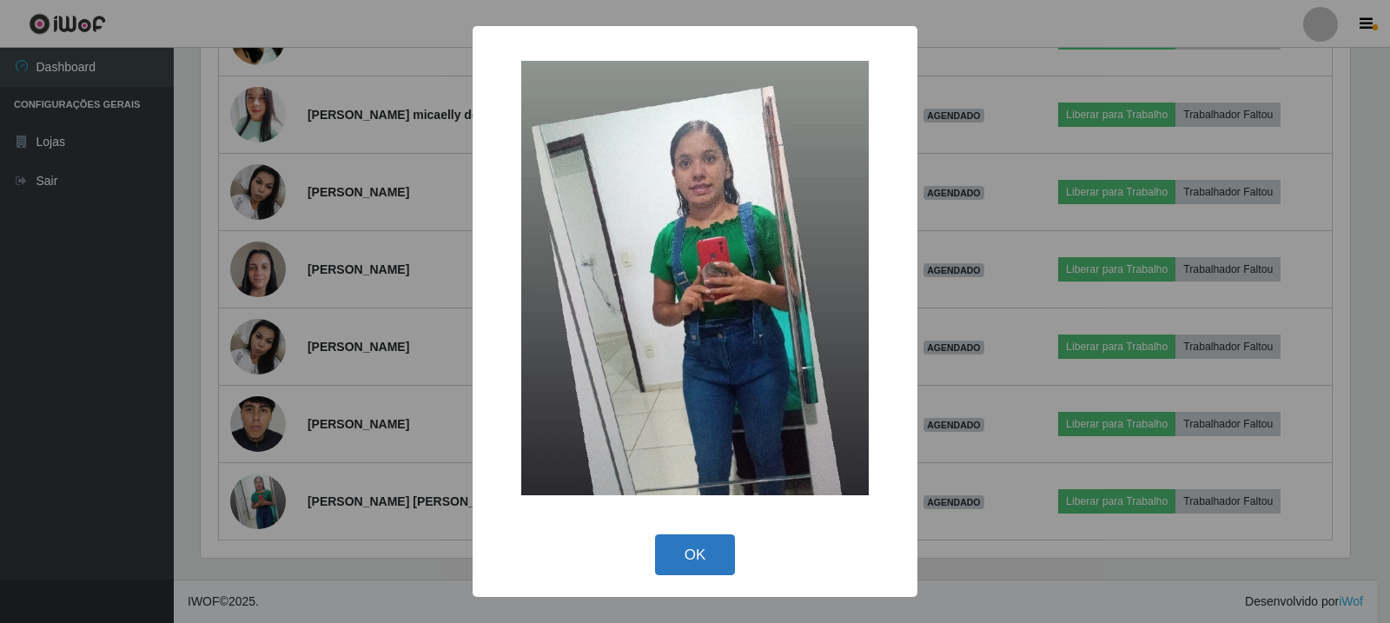
click at [694, 555] on button "OK" at bounding box center [695, 554] width 81 height 41
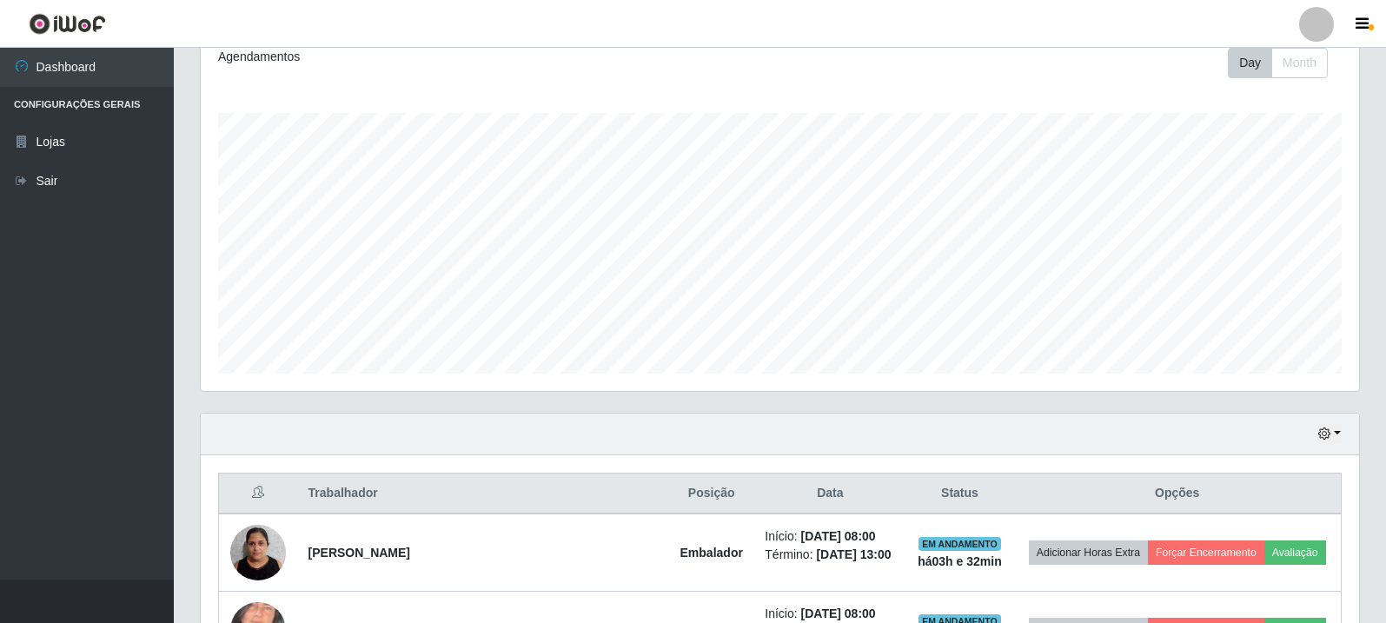
scroll to position [428, 0]
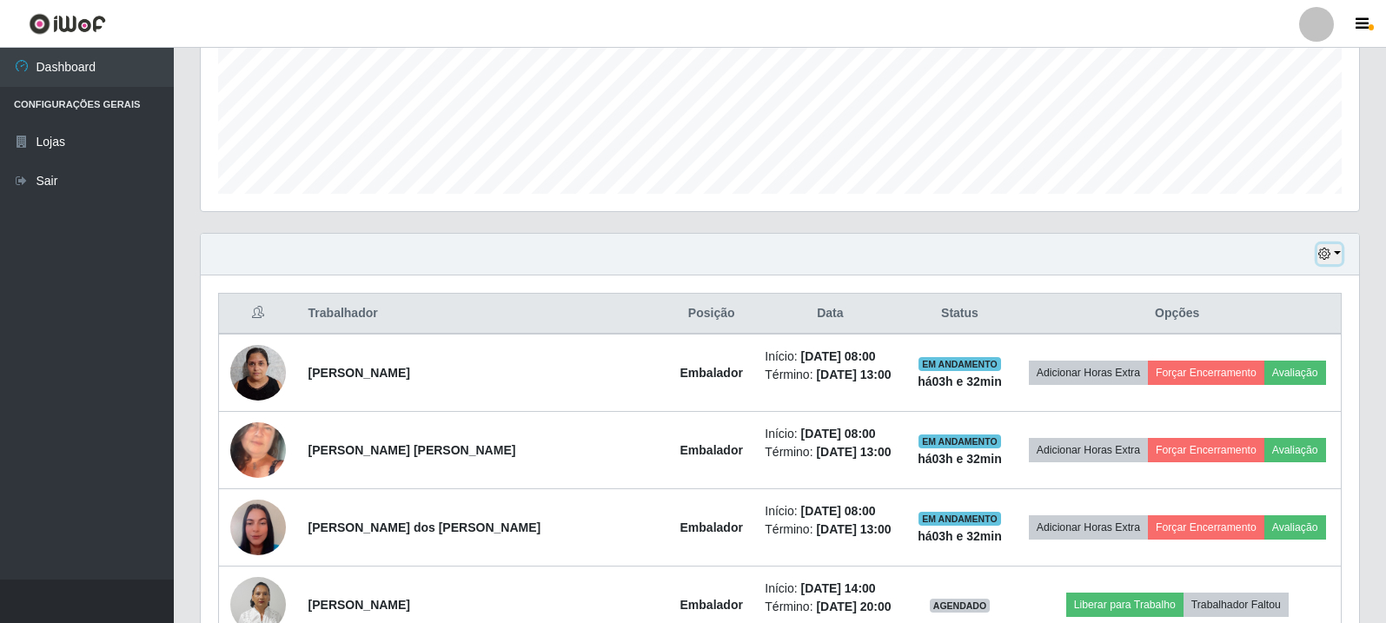
click at [1333, 245] on button "button" at bounding box center [1329, 254] width 24 height 20
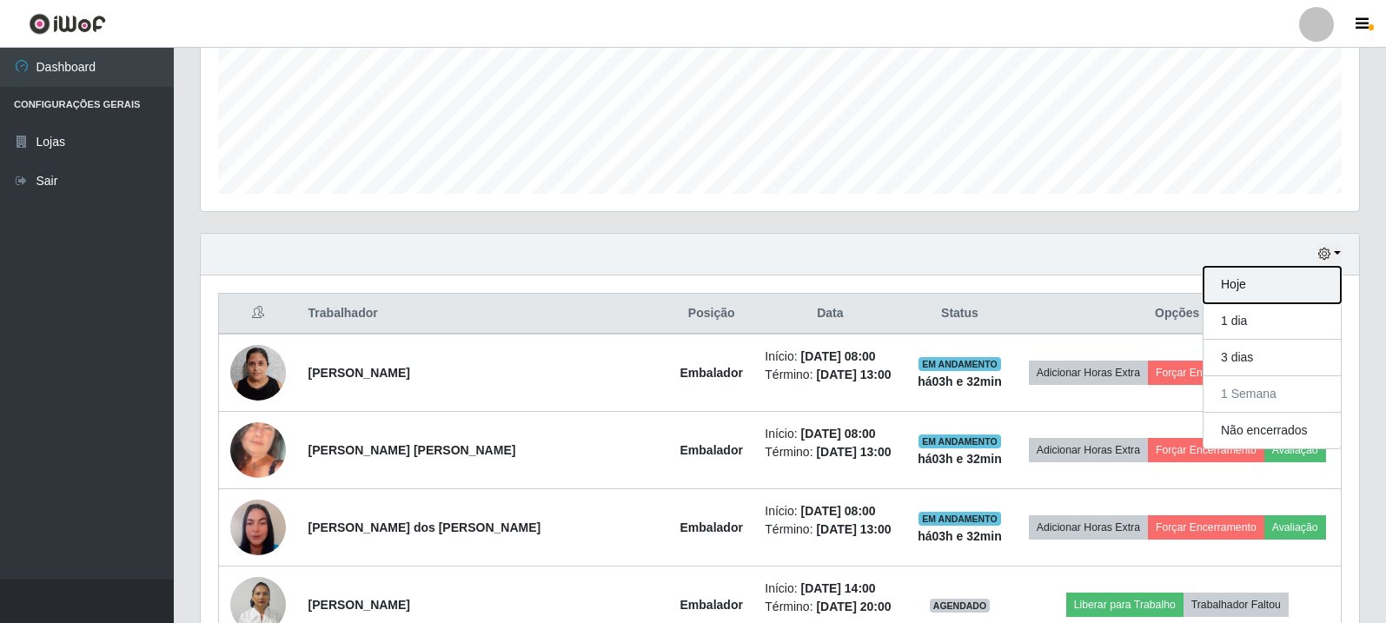
click at [1259, 282] on button "Hoje" at bounding box center [1271, 285] width 137 height 36
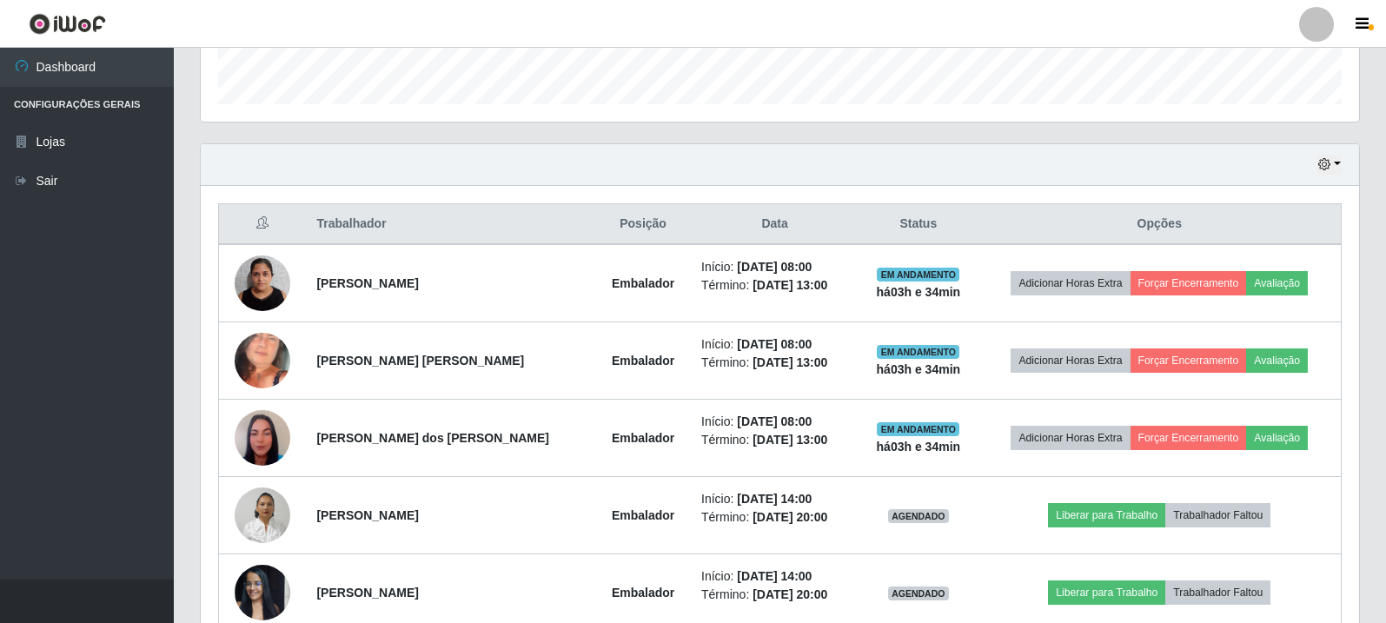
scroll to position [512, 0]
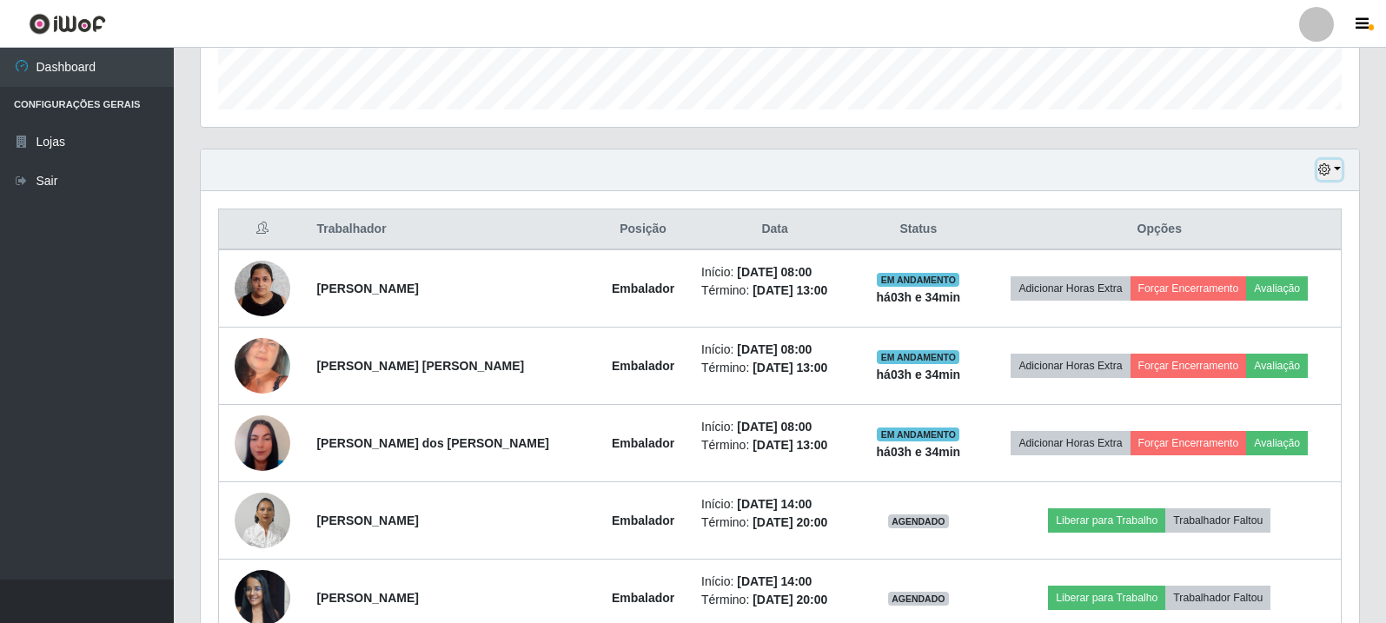
click at [1329, 176] on icon "button" at bounding box center [1324, 169] width 12 height 12
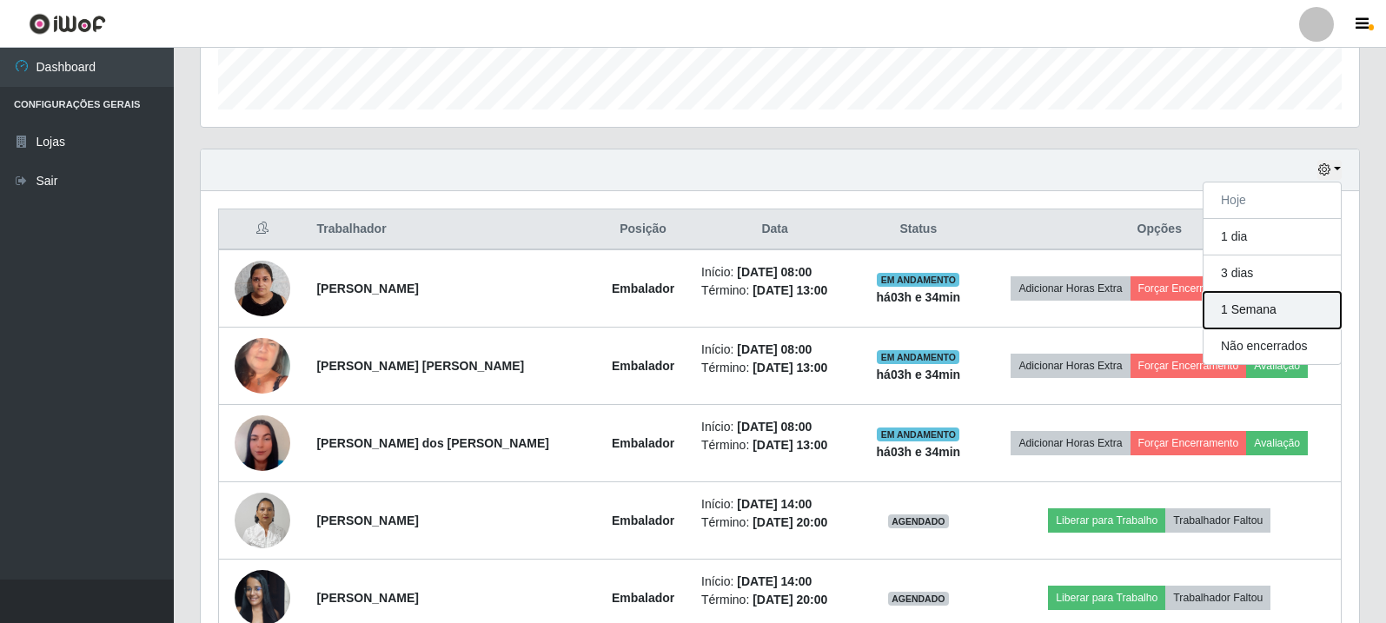
click at [1263, 314] on button "1 Semana" at bounding box center [1271, 310] width 137 height 36
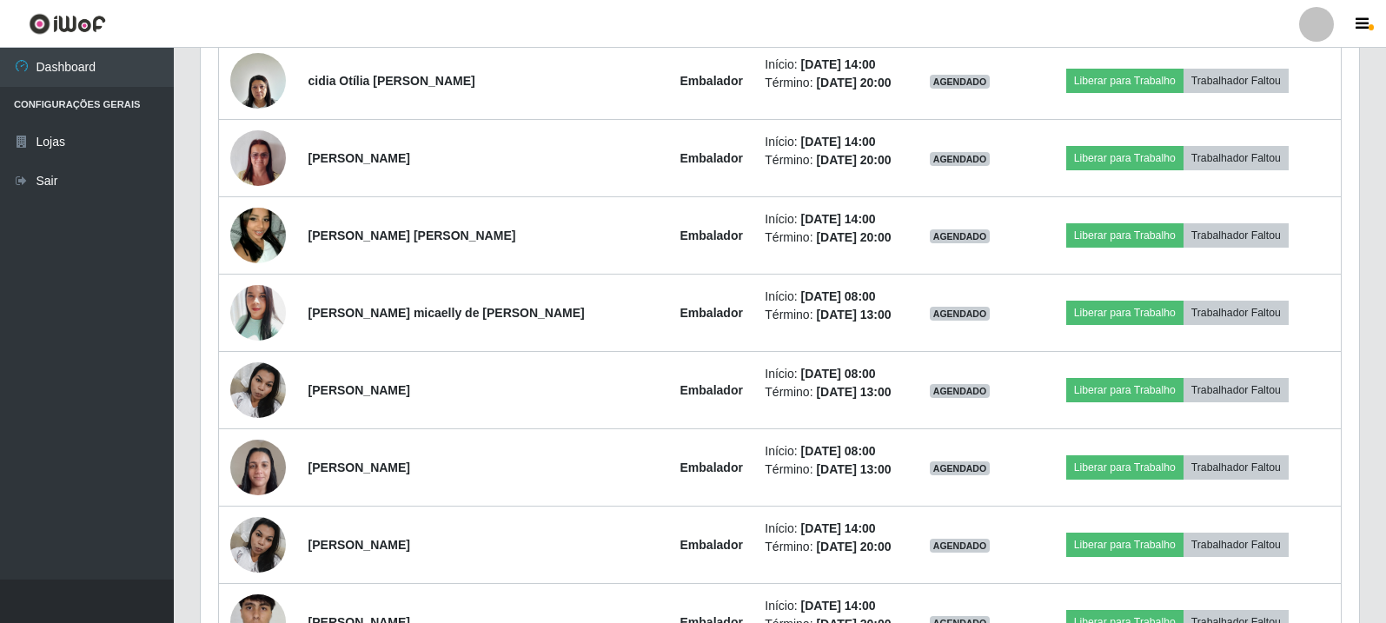
scroll to position [2597, 0]
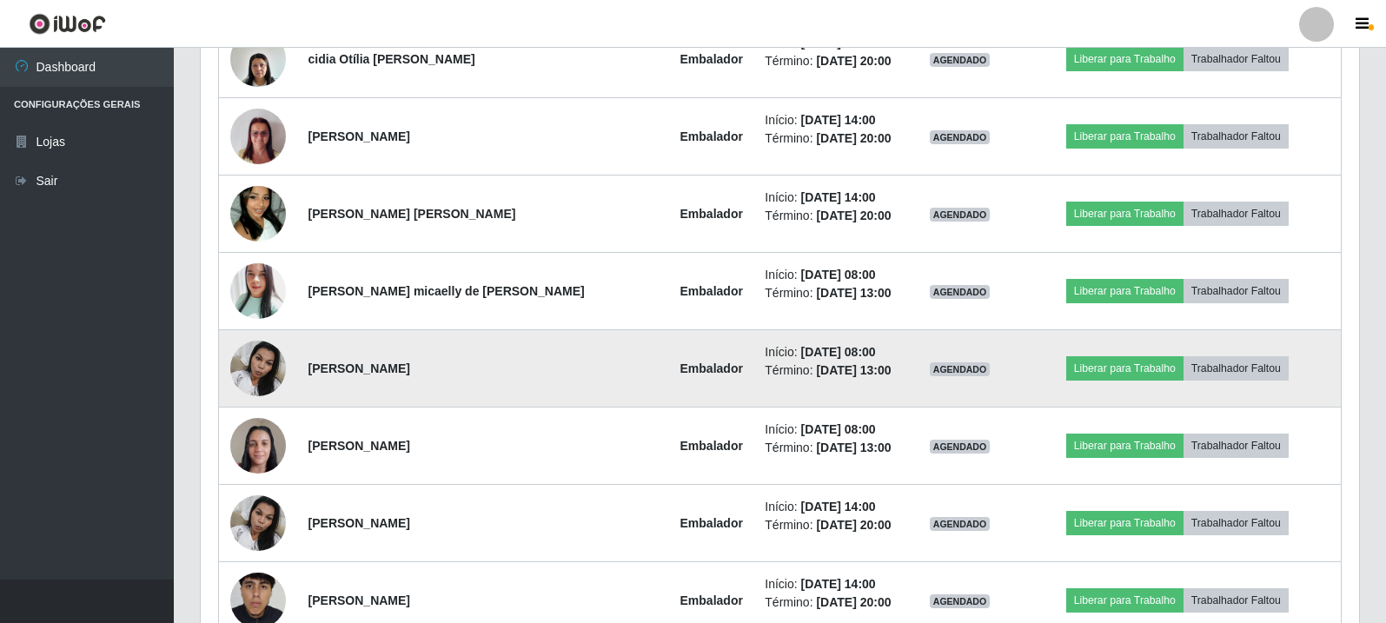
click at [269, 380] on img at bounding box center [258, 368] width 56 height 74
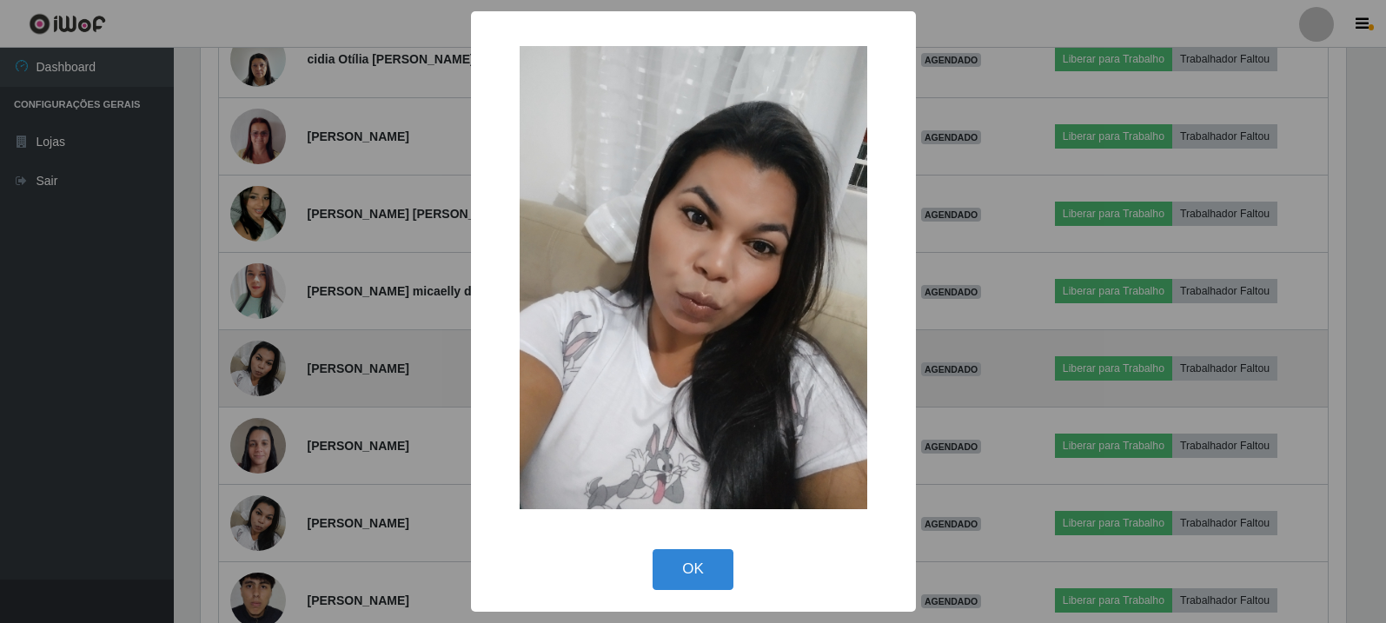
scroll to position [361, 1150]
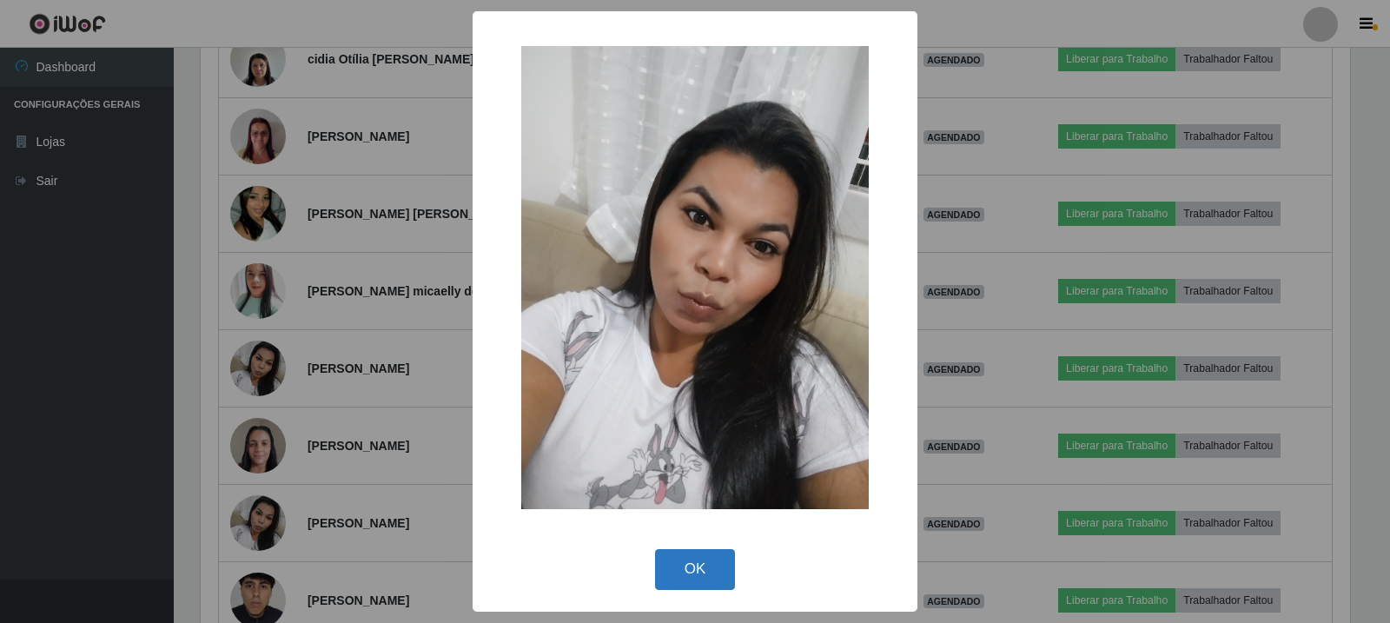
click at [714, 579] on button "OK" at bounding box center [695, 569] width 81 height 41
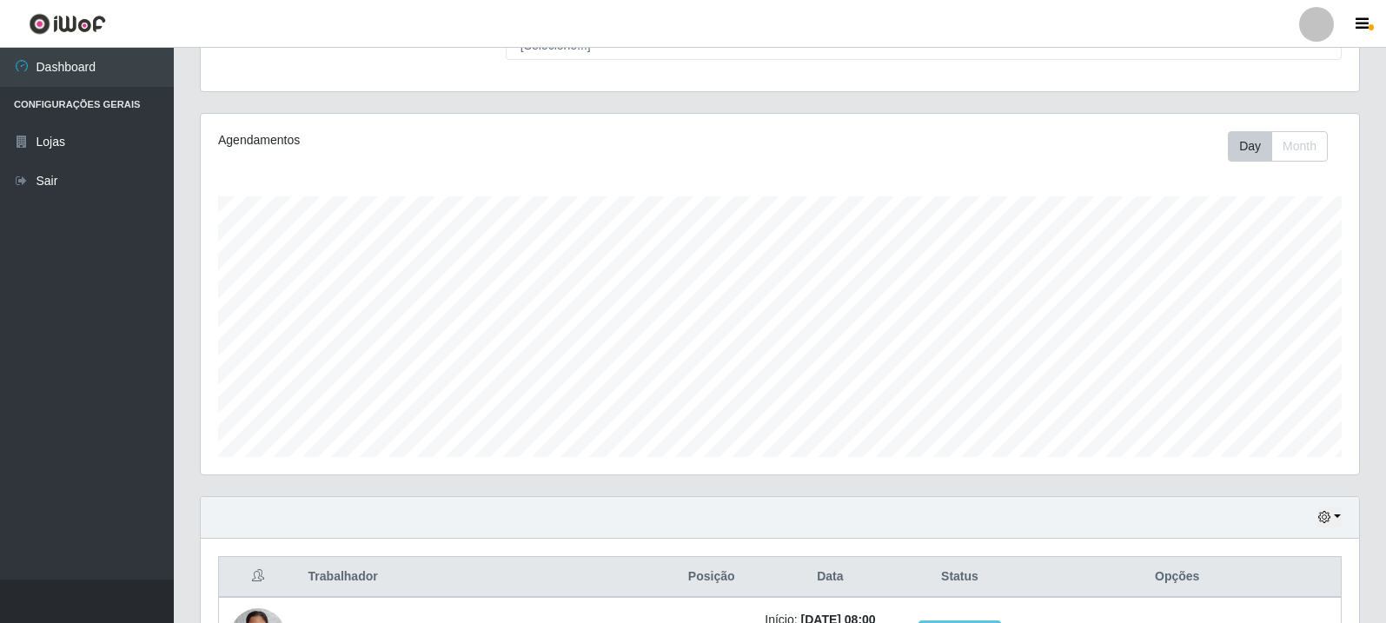
scroll to position [77, 0]
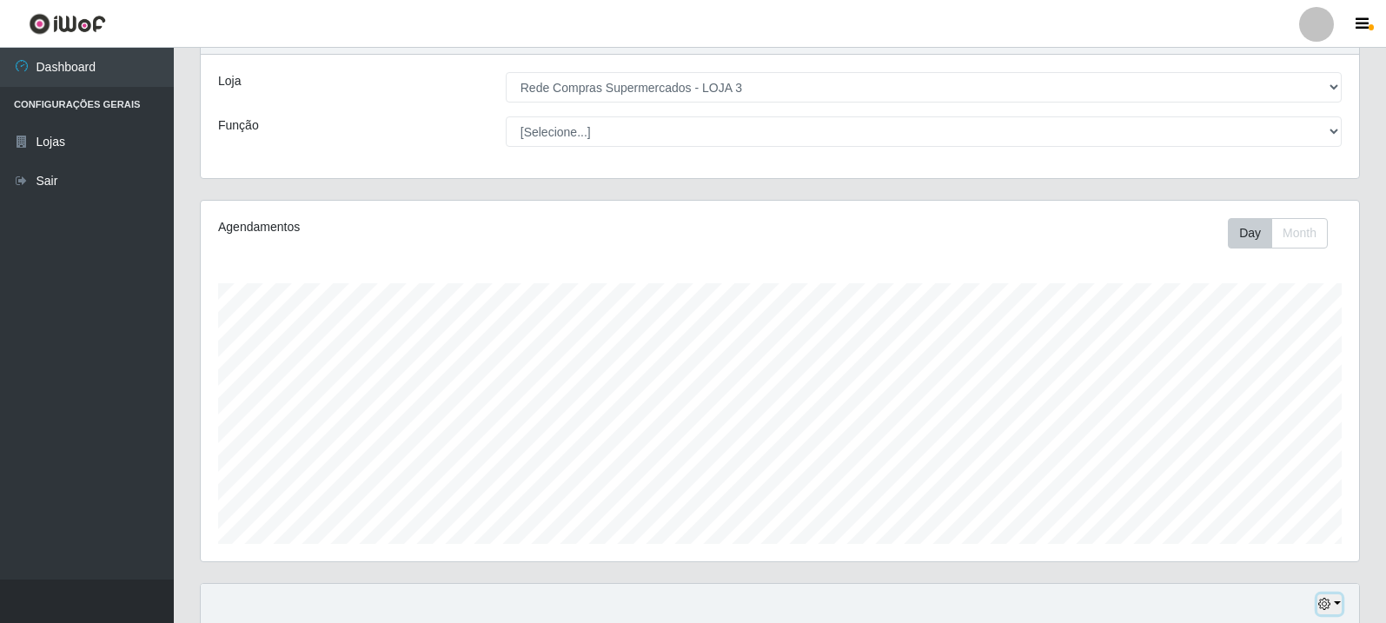
click at [1336, 607] on button "button" at bounding box center [1329, 604] width 24 height 20
click at [1272, 444] on button "Hoje" at bounding box center [1271, 430] width 137 height 36
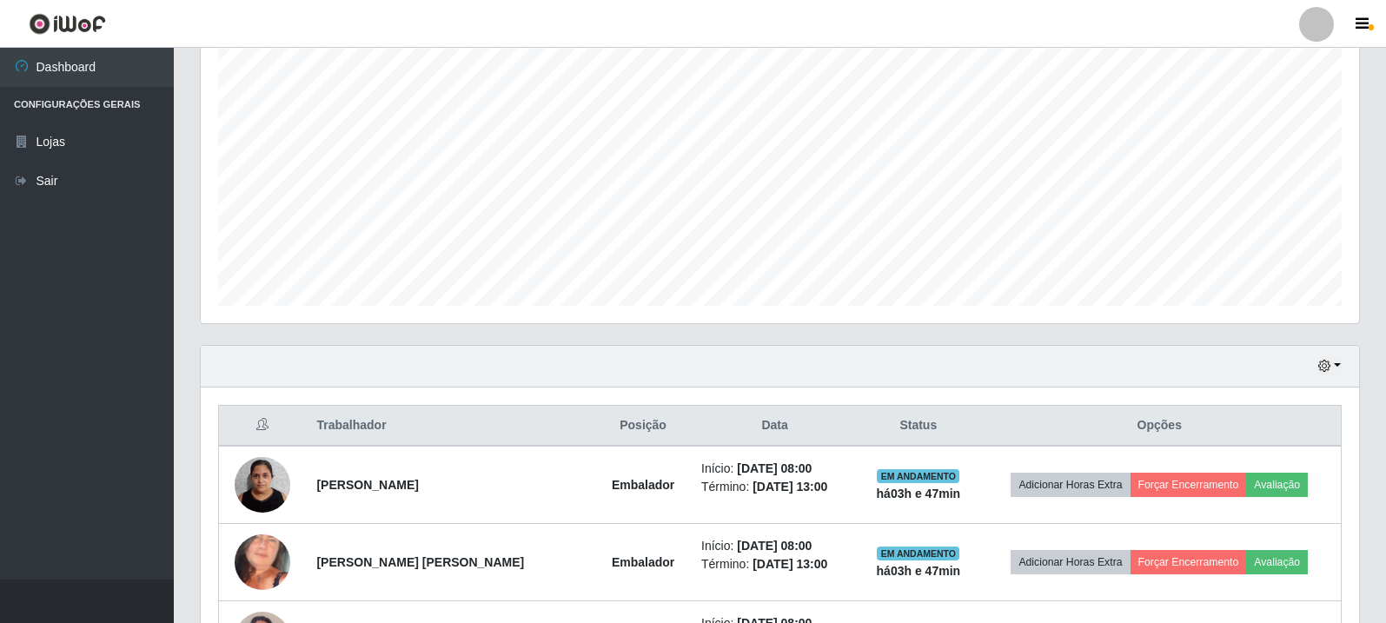
scroll to position [164, 0]
